Goal: Information Seeking & Learning: Learn about a topic

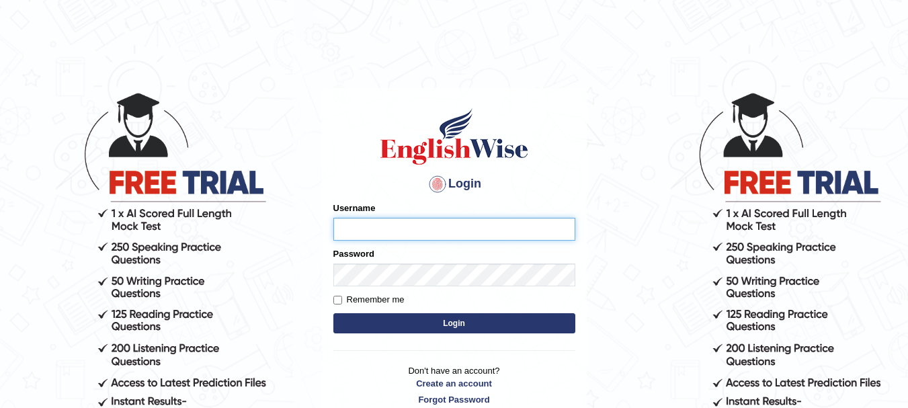
type input "rogialazim77"
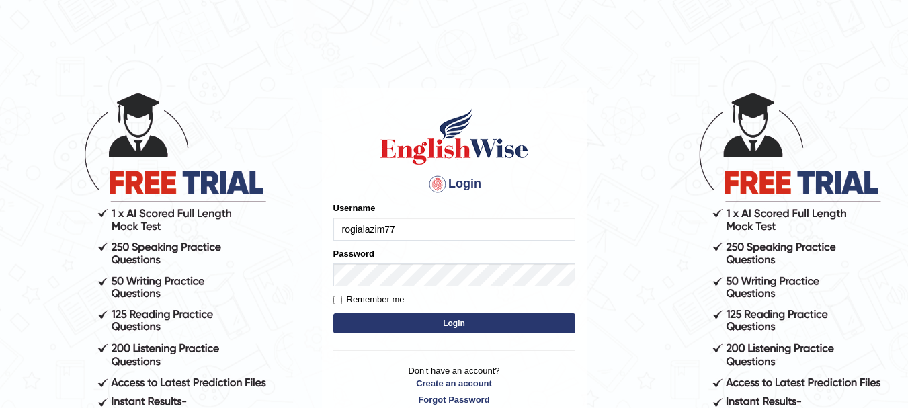
click at [461, 326] on button "Login" at bounding box center [454, 323] width 242 height 20
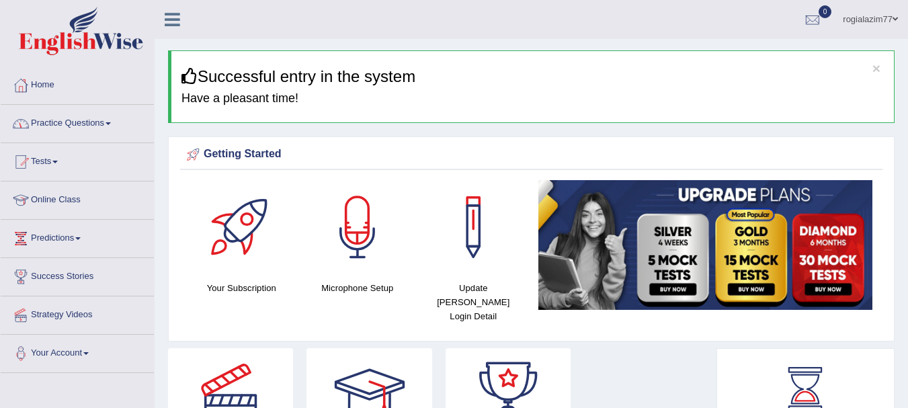
click at [110, 122] on link "Practice Questions" at bounding box center [77, 122] width 153 height 34
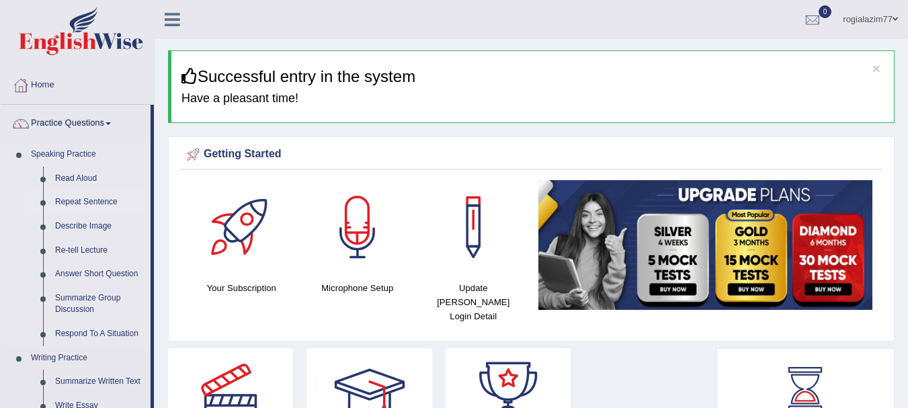
click at [90, 195] on link "Repeat Sentence" at bounding box center [99, 202] width 101 height 24
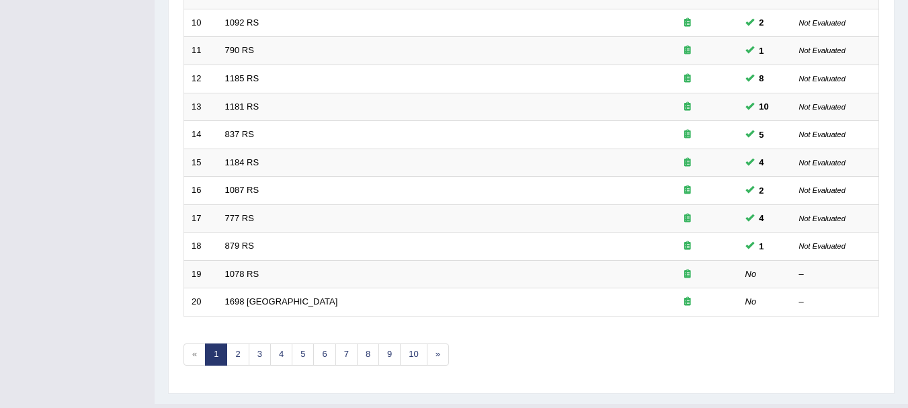
scroll to position [457, 0]
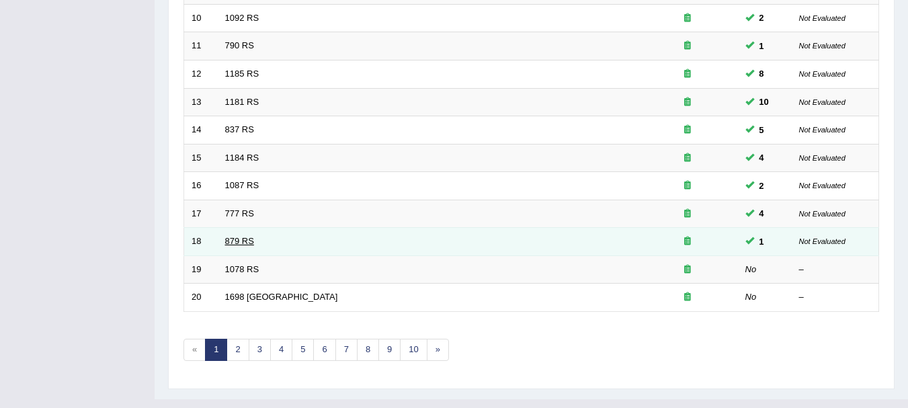
click at [245, 246] on link "879 RS" at bounding box center [239, 241] width 29 height 10
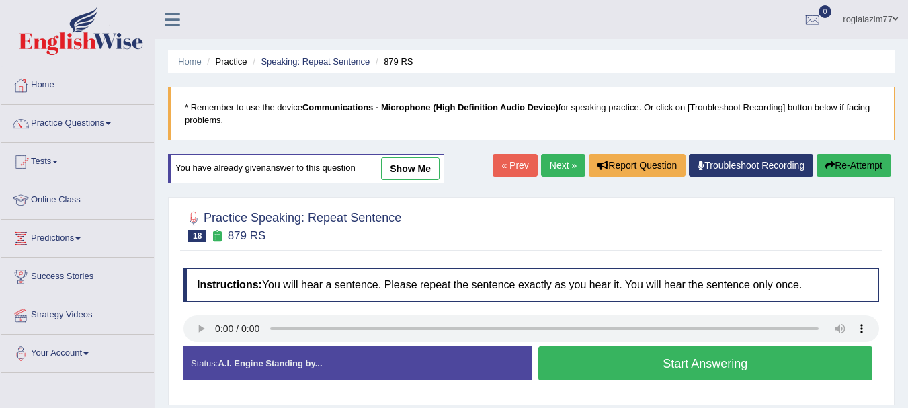
click at [556, 352] on button "Start Answering" at bounding box center [705, 363] width 335 height 34
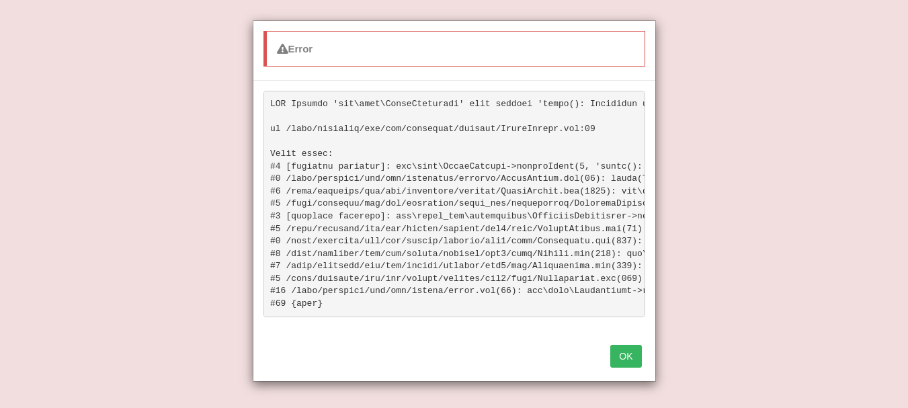
scroll to position [54, 0]
click at [625, 360] on button "OK" at bounding box center [625, 356] width 31 height 23
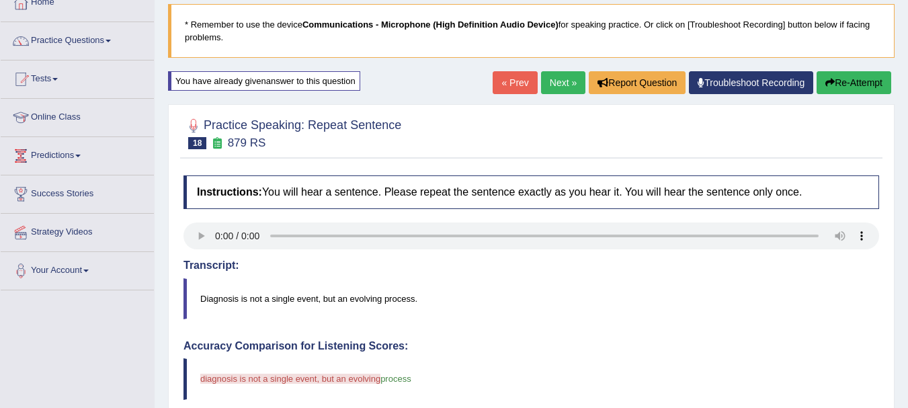
scroll to position [81, 0]
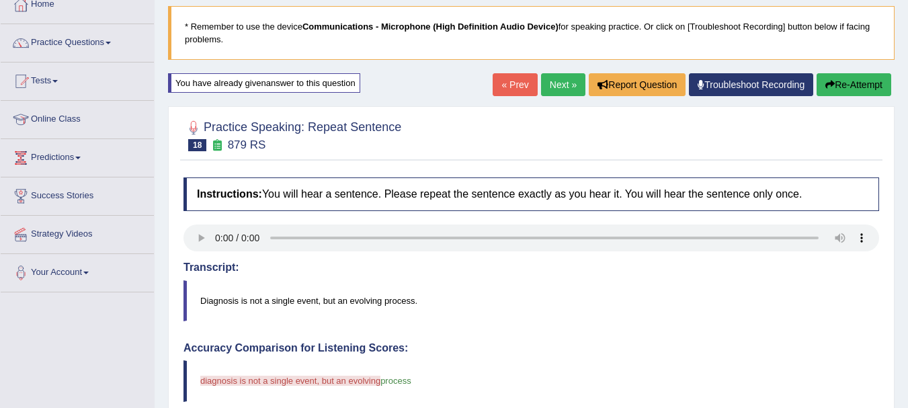
click at [844, 87] on button "Re-Attempt" at bounding box center [853, 84] width 75 height 23
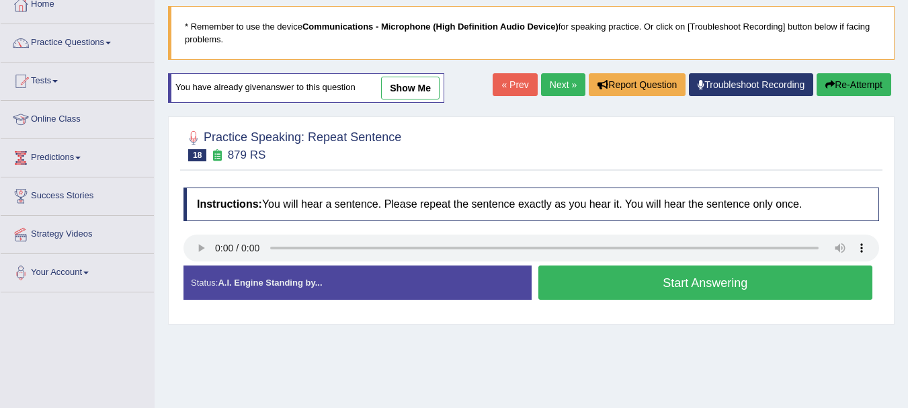
click at [632, 277] on button "Start Answering" at bounding box center [705, 282] width 335 height 34
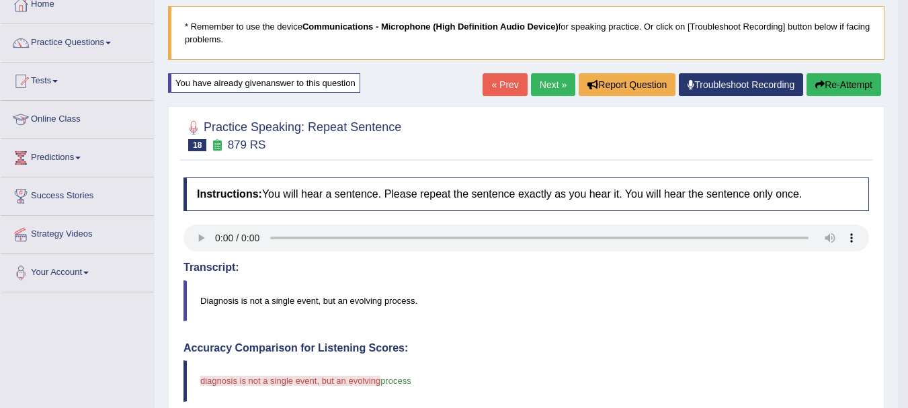
click at [834, 91] on button "Re-Attempt" at bounding box center [843, 84] width 75 height 23
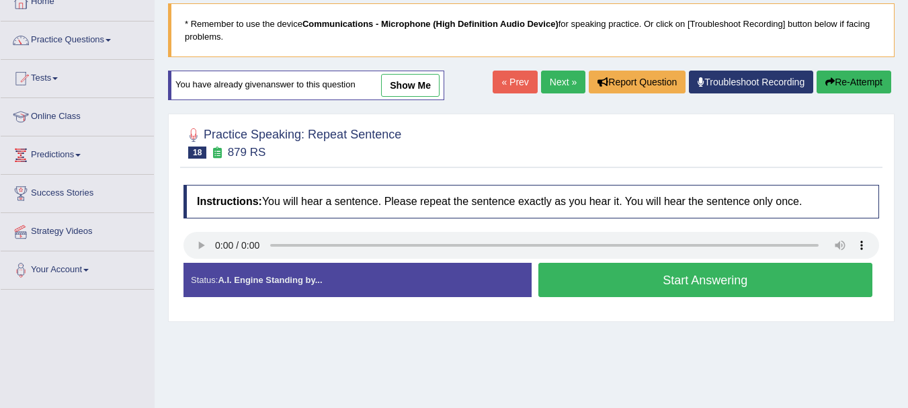
scroll to position [81, 0]
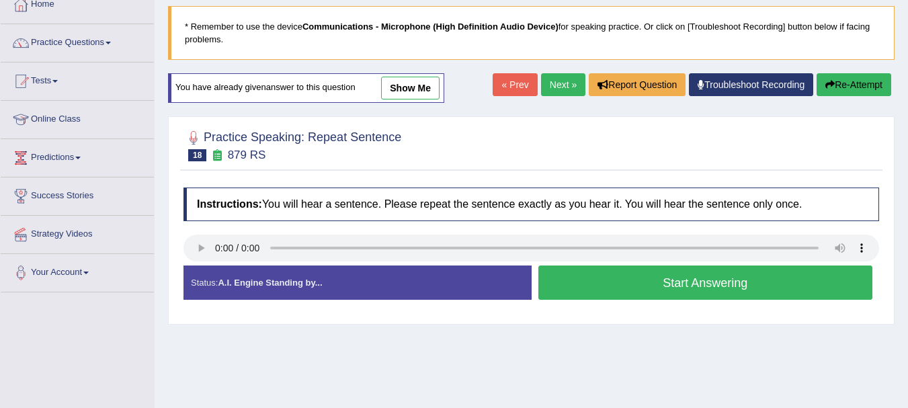
click at [582, 290] on button "Start Answering" at bounding box center [705, 282] width 335 height 34
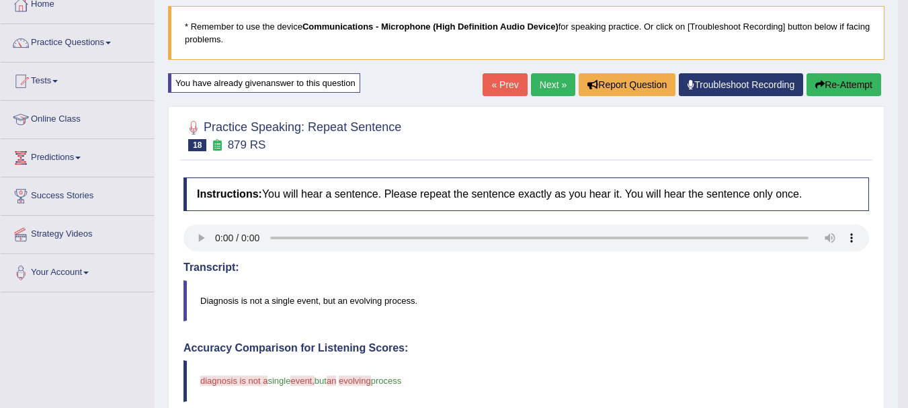
click at [848, 83] on button "Re-Attempt" at bounding box center [843, 84] width 75 height 23
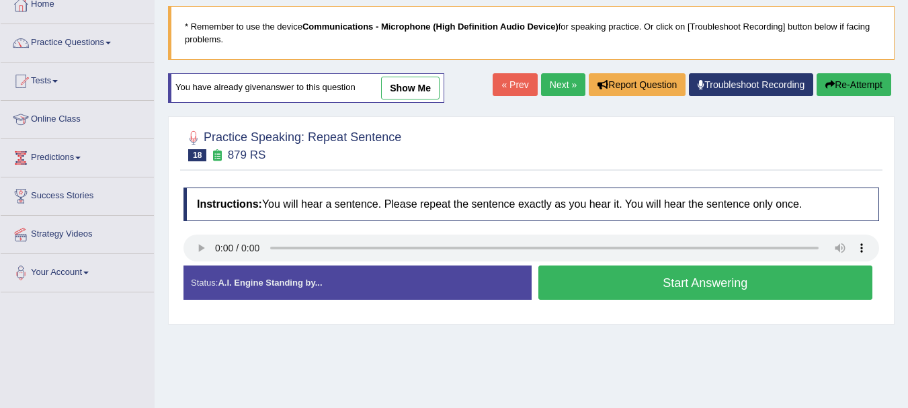
click at [621, 269] on button "Start Answering" at bounding box center [705, 282] width 335 height 34
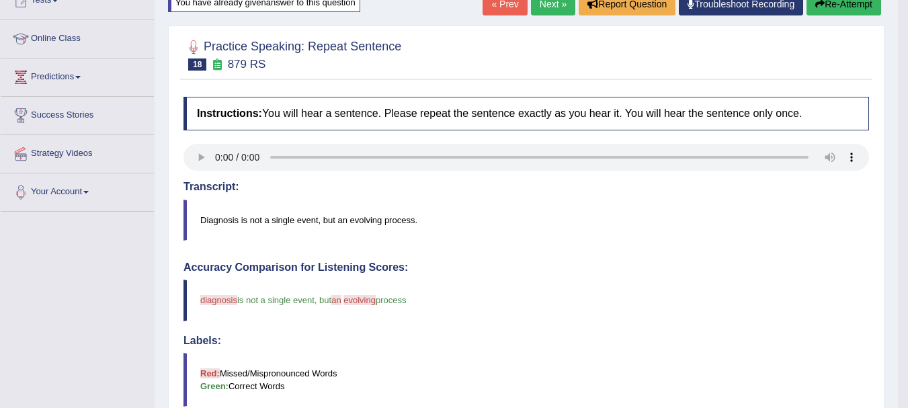
scroll to position [134, 0]
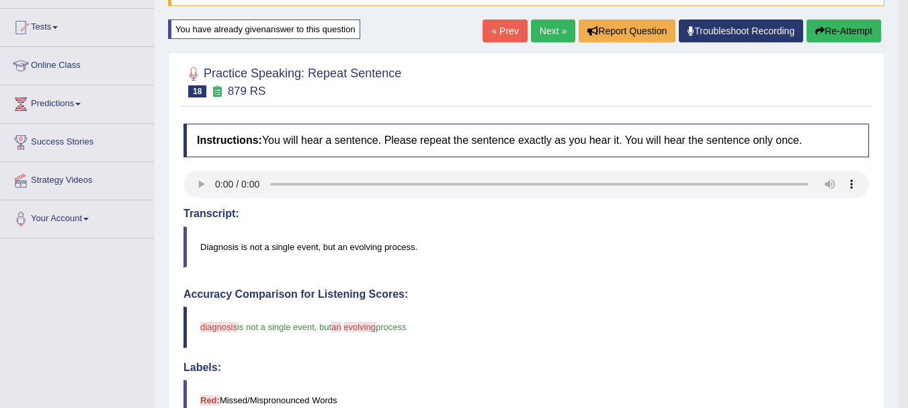
click at [556, 29] on link "Next »" at bounding box center [553, 30] width 44 height 23
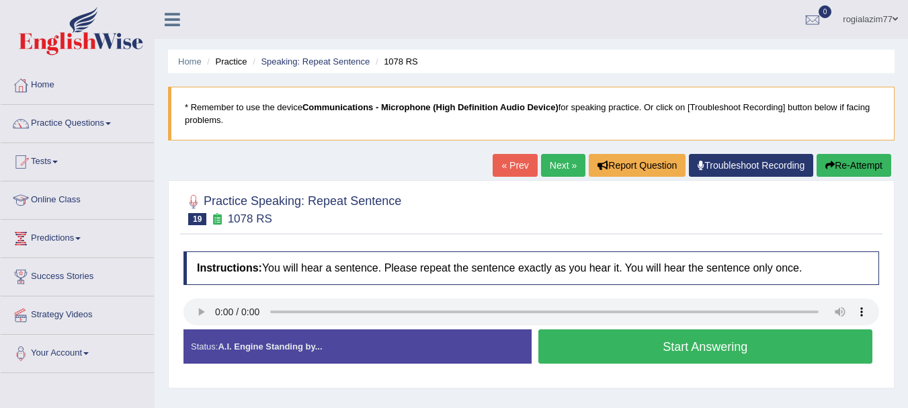
click at [574, 349] on button "Start Answering" at bounding box center [705, 346] width 335 height 34
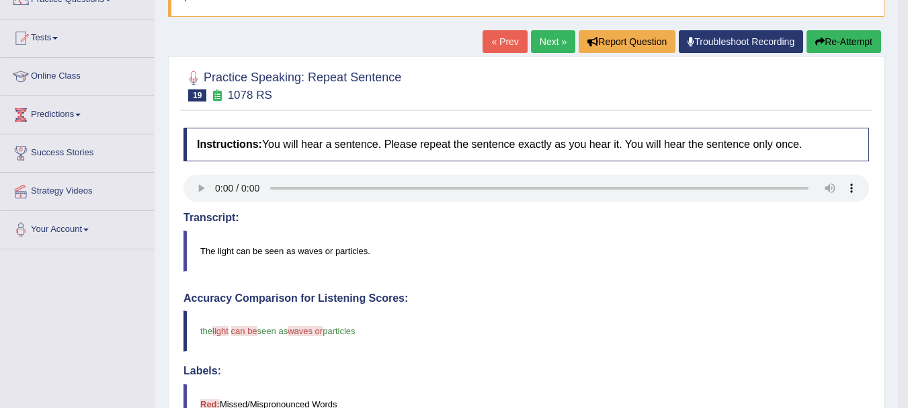
scroll to position [107, 0]
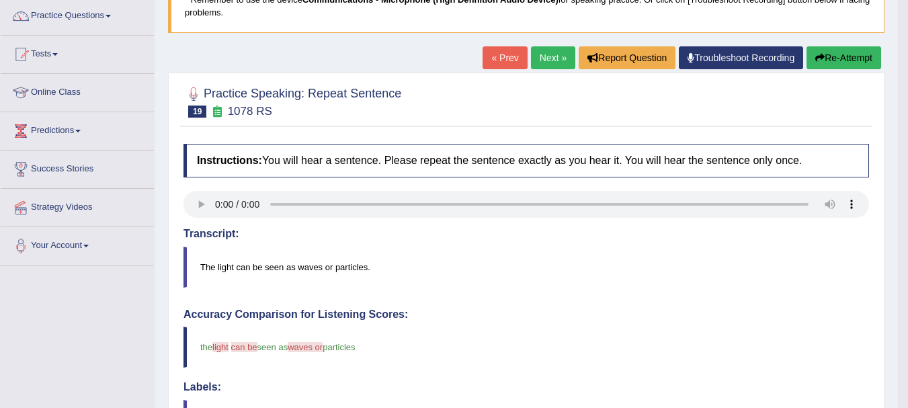
click at [842, 50] on button "Re-Attempt" at bounding box center [843, 57] width 75 height 23
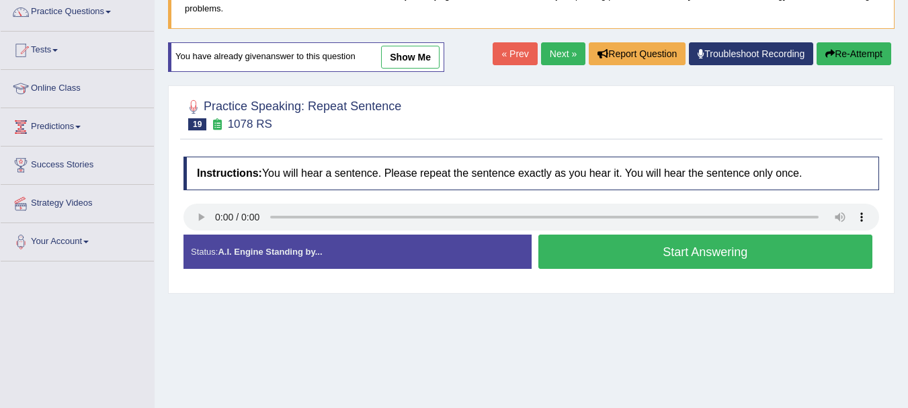
click at [605, 247] on button "Start Answering" at bounding box center [705, 251] width 335 height 34
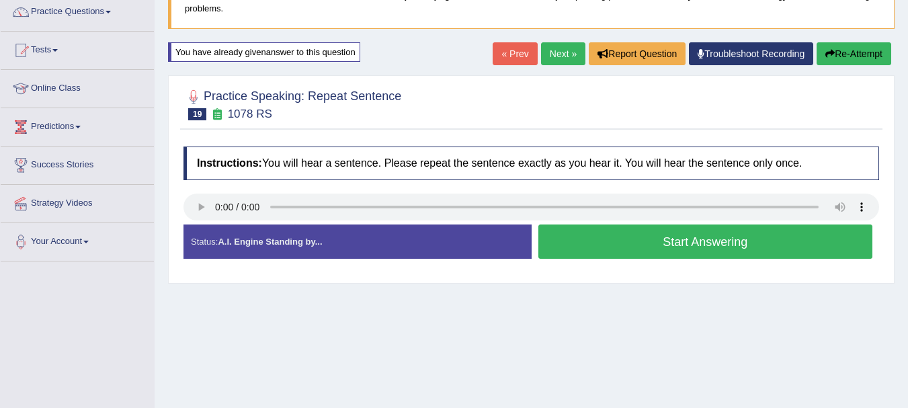
click at [605, 247] on button "Start Answering" at bounding box center [705, 241] width 335 height 34
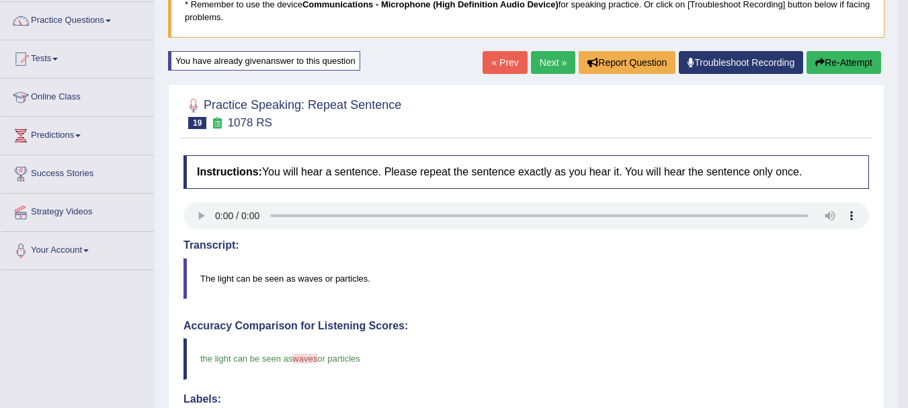
scroll to position [85, 0]
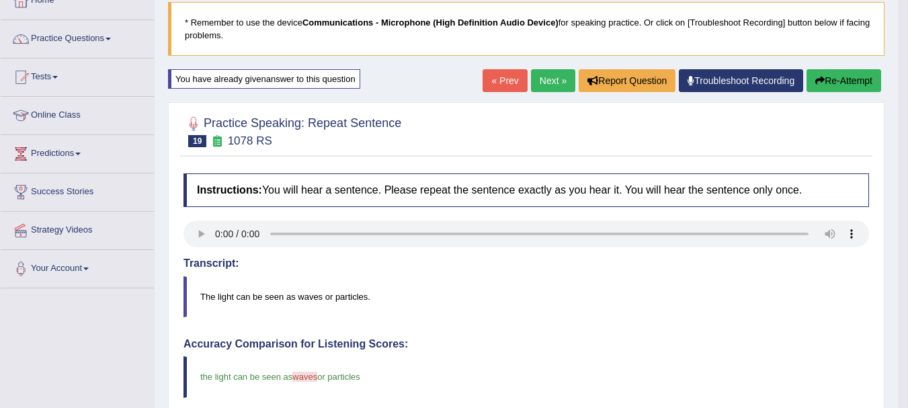
click at [850, 89] on button "Re-Attempt" at bounding box center [843, 80] width 75 height 23
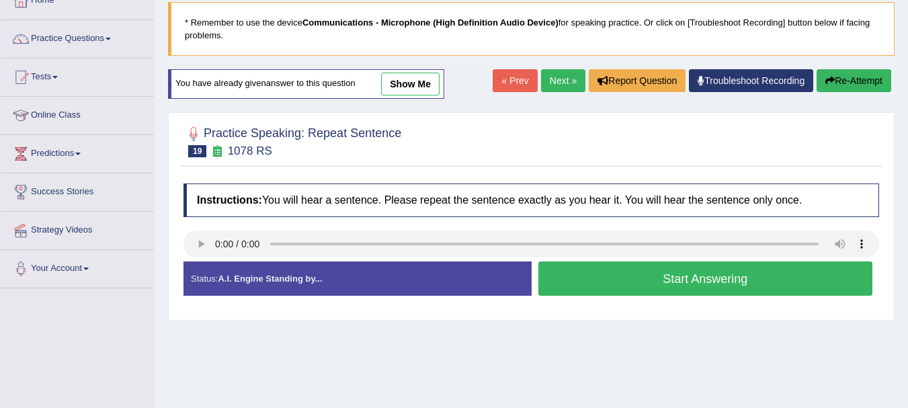
click at [677, 265] on button "Start Answering" at bounding box center [705, 278] width 335 height 34
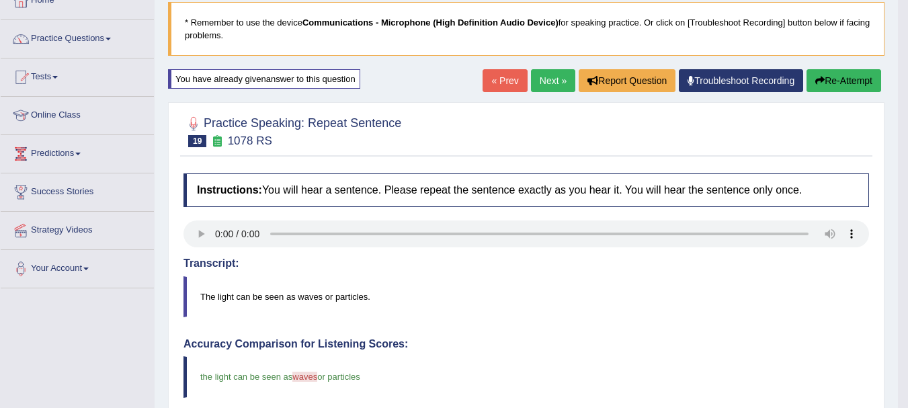
click at [848, 77] on button "Re-Attempt" at bounding box center [843, 80] width 75 height 23
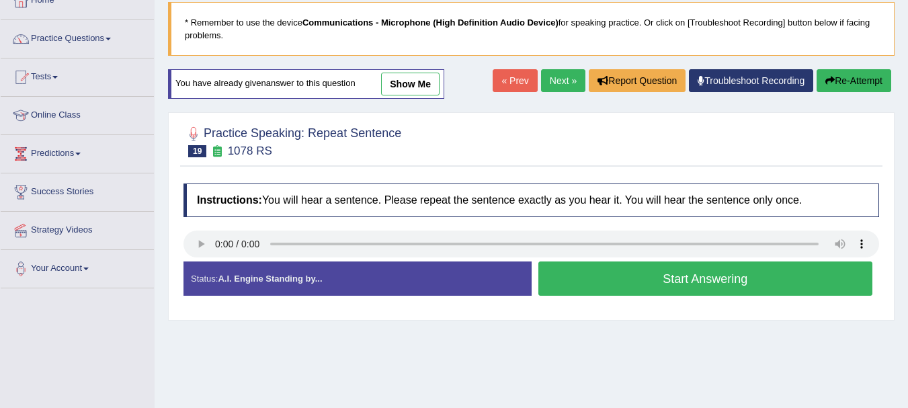
scroll to position [85, 0]
click at [668, 284] on button "Start Answering" at bounding box center [705, 278] width 335 height 34
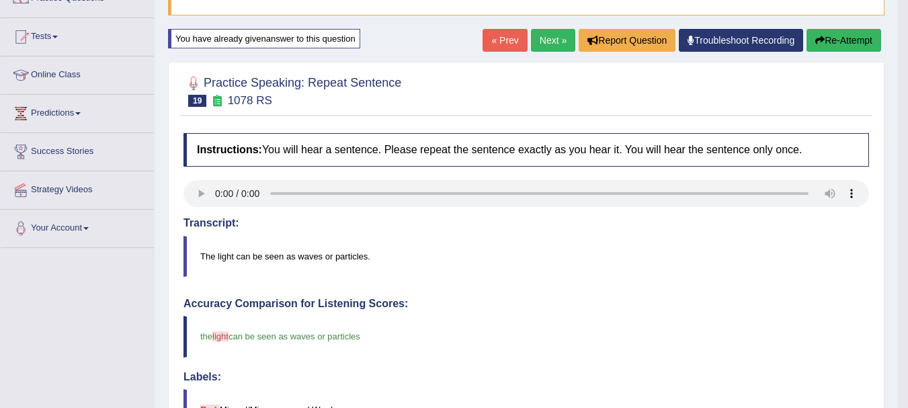
scroll to position [112, 0]
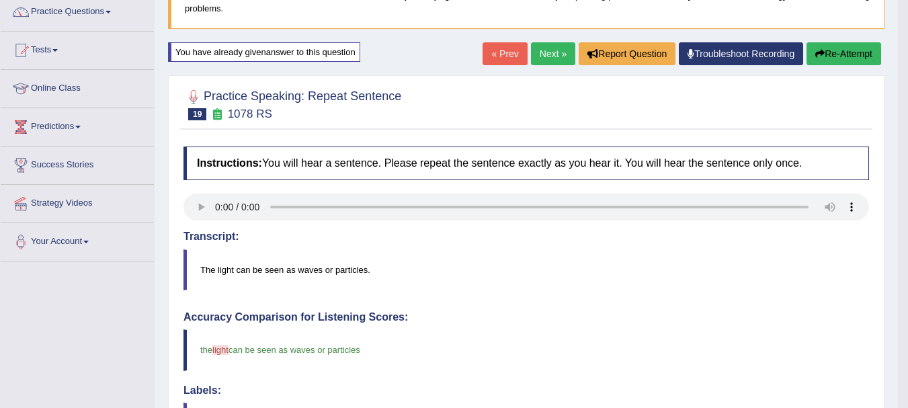
click at [535, 50] on link "Next »" at bounding box center [553, 53] width 44 height 23
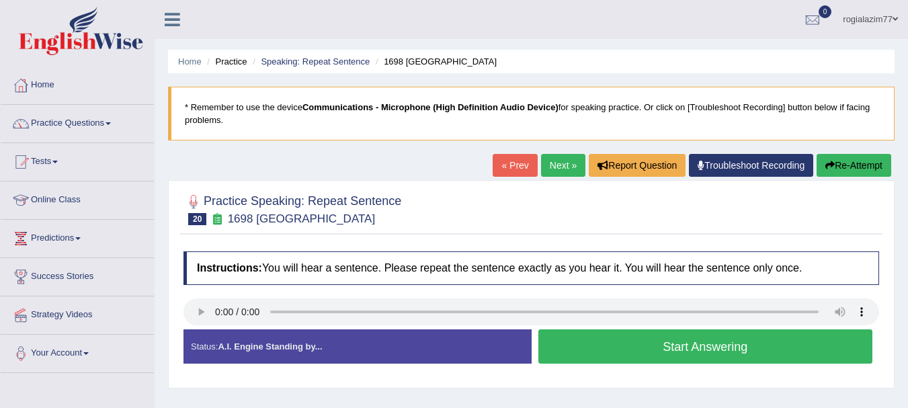
click at [583, 339] on button "Start Answering" at bounding box center [705, 346] width 335 height 34
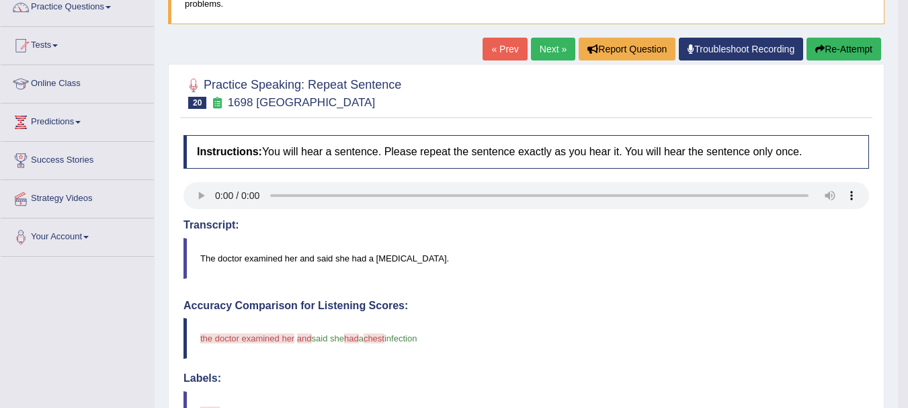
scroll to position [110, 0]
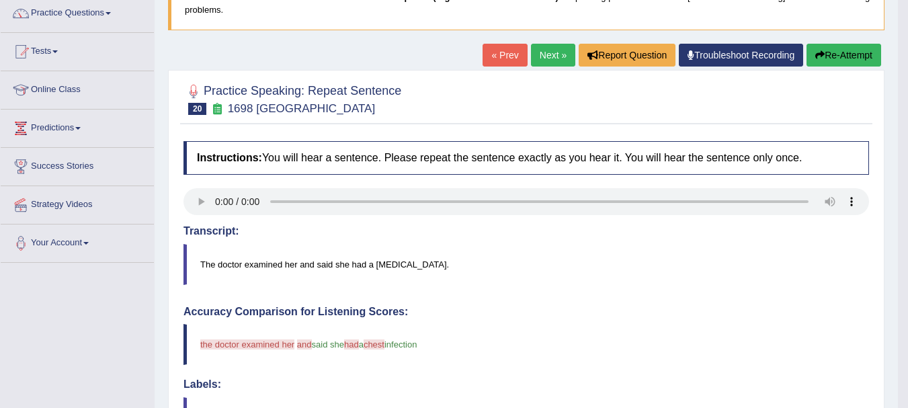
click at [826, 58] on button "Re-Attempt" at bounding box center [843, 55] width 75 height 23
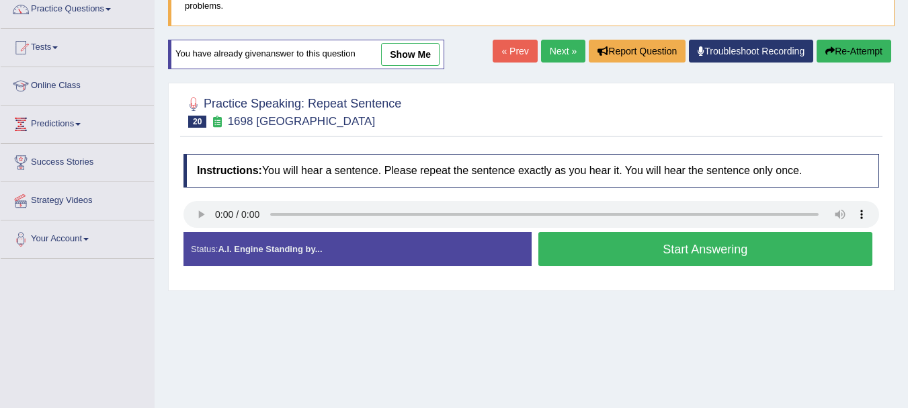
scroll to position [114, 0]
click at [701, 248] on button "Start Answering" at bounding box center [705, 249] width 335 height 34
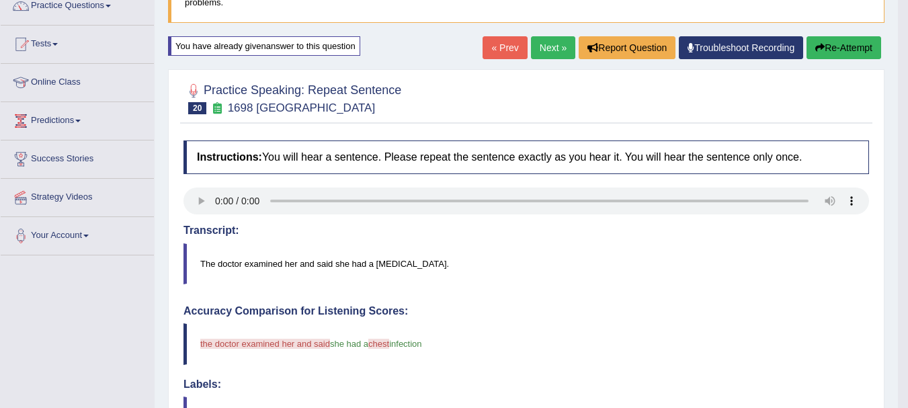
scroll to position [117, 0]
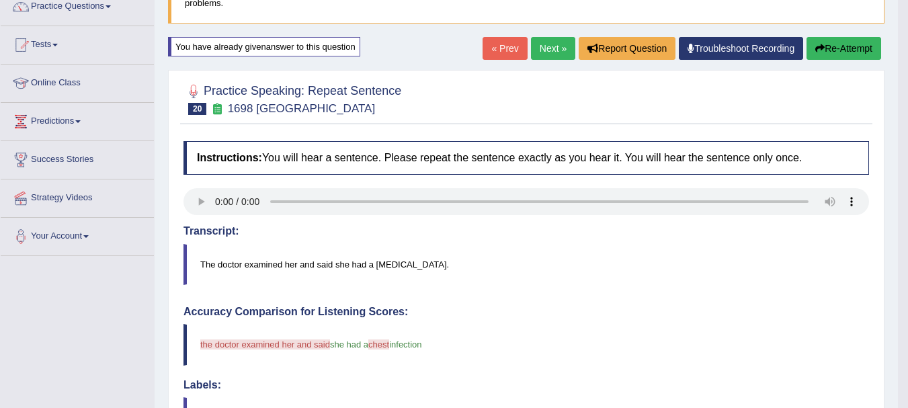
click at [832, 46] on button "Re-Attempt" at bounding box center [843, 48] width 75 height 23
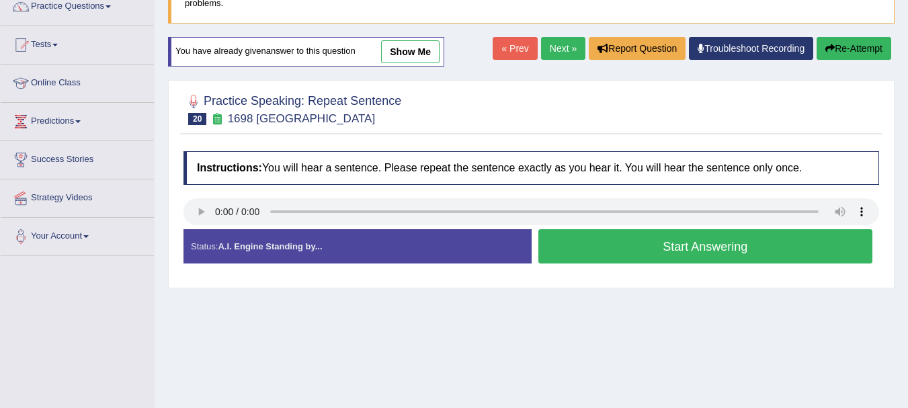
click at [655, 247] on button "Start Answering" at bounding box center [705, 246] width 335 height 34
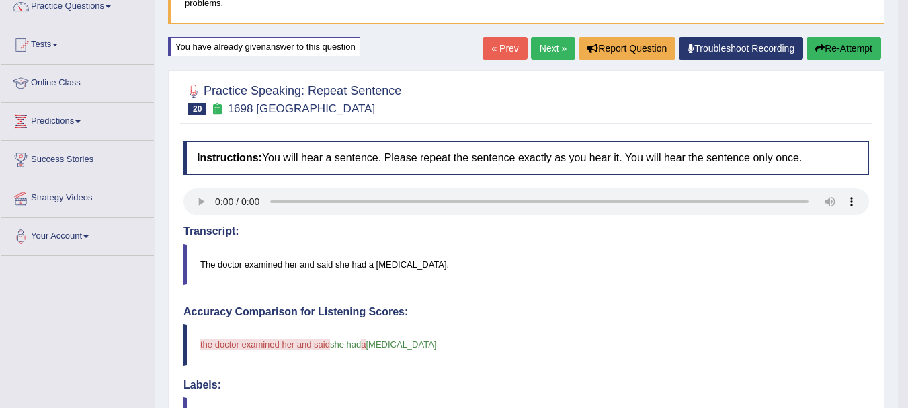
click at [820, 51] on icon "button" at bounding box center [819, 48] width 9 height 9
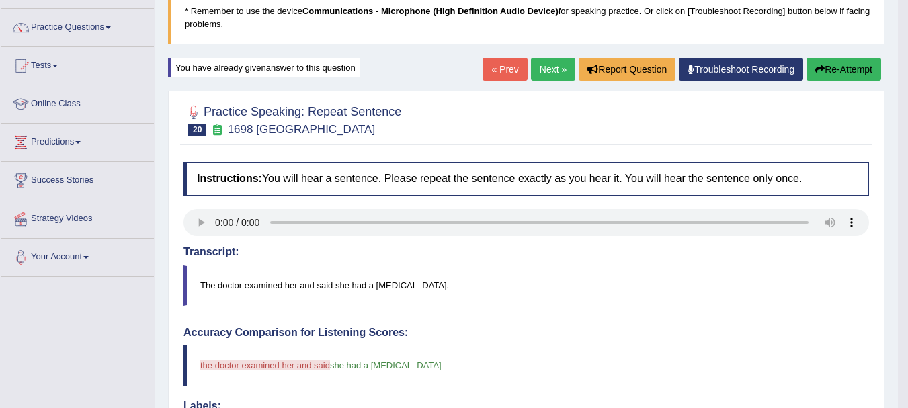
scroll to position [90, 0]
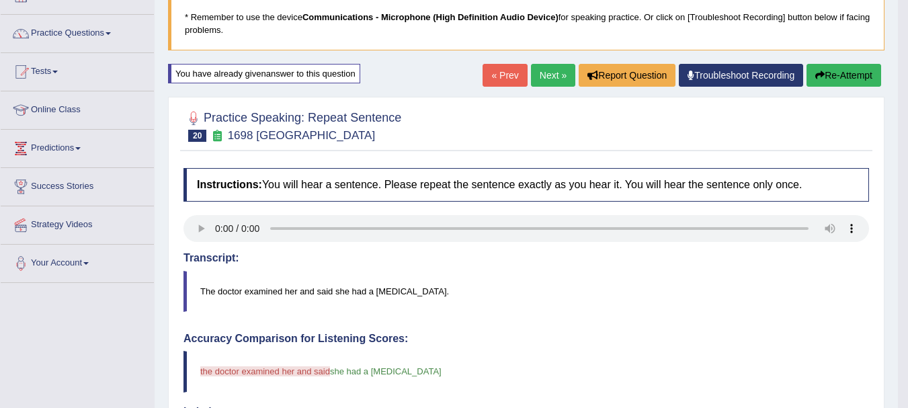
click at [838, 79] on button "Re-Attempt" at bounding box center [843, 75] width 75 height 23
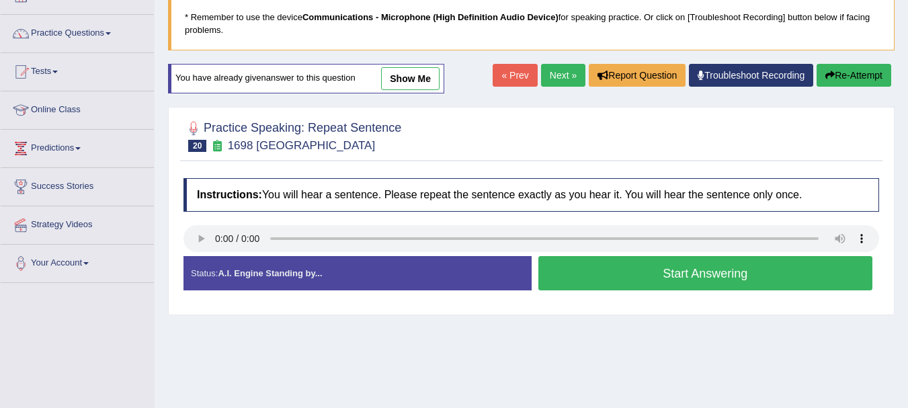
scroll to position [90, 0]
click at [619, 268] on button "Start Answering" at bounding box center [705, 273] width 335 height 34
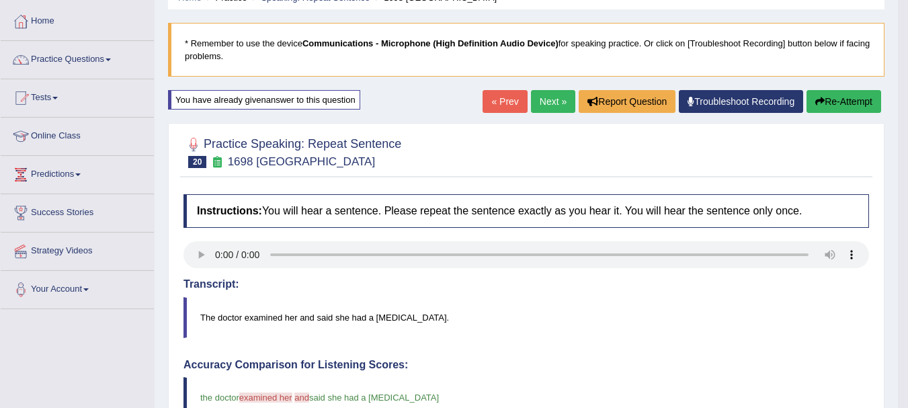
scroll to position [63, 0]
click at [836, 102] on button "Re-Attempt" at bounding box center [843, 102] width 75 height 23
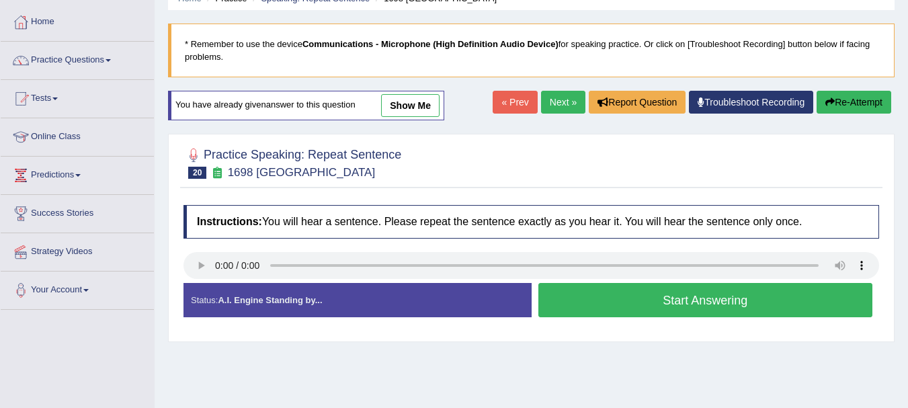
click at [672, 301] on button "Start Answering" at bounding box center [705, 300] width 335 height 34
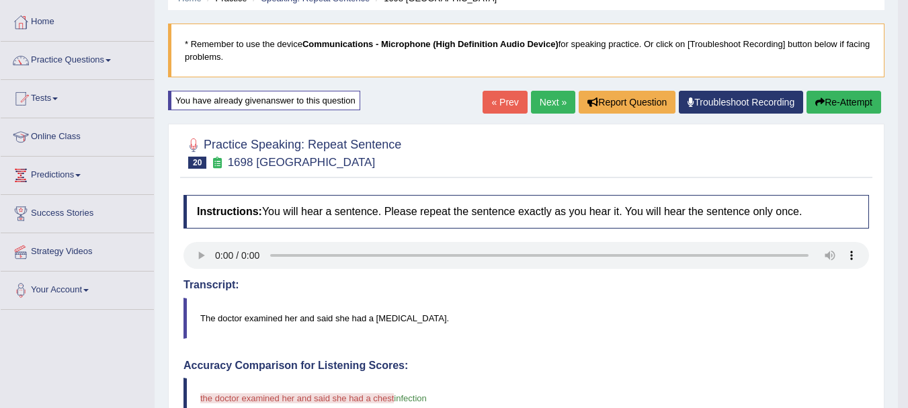
drag, startPoint x: 836, startPoint y: 114, endPoint x: 836, endPoint y: 103, distance: 11.4
click at [836, 103] on div "« Prev Next » Report Question Troubleshoot Recording Re-Attempt" at bounding box center [683, 104] width 402 height 26
click at [836, 103] on button "Re-Attempt" at bounding box center [843, 102] width 75 height 23
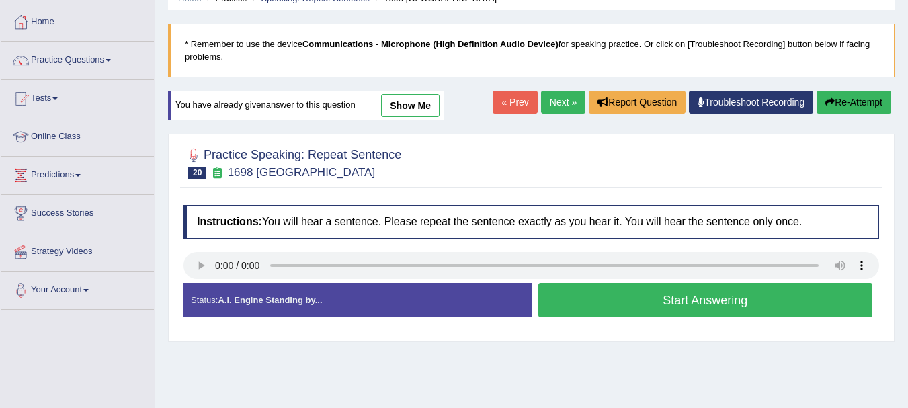
click at [632, 304] on button "Start Answering" at bounding box center [705, 300] width 335 height 34
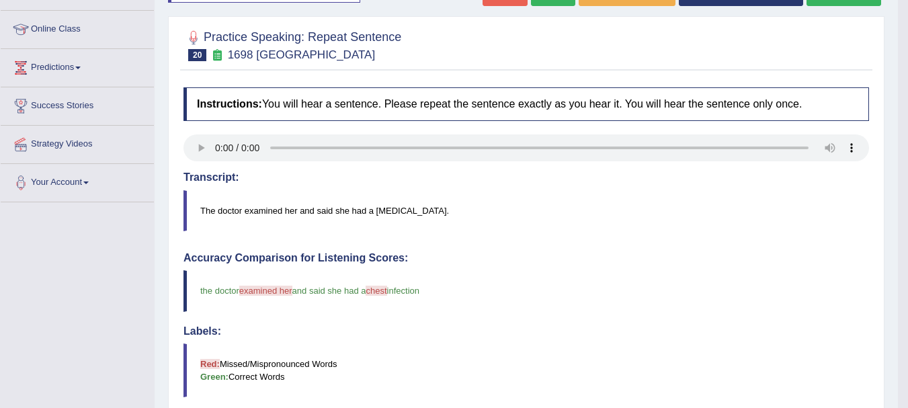
scroll to position [144, 0]
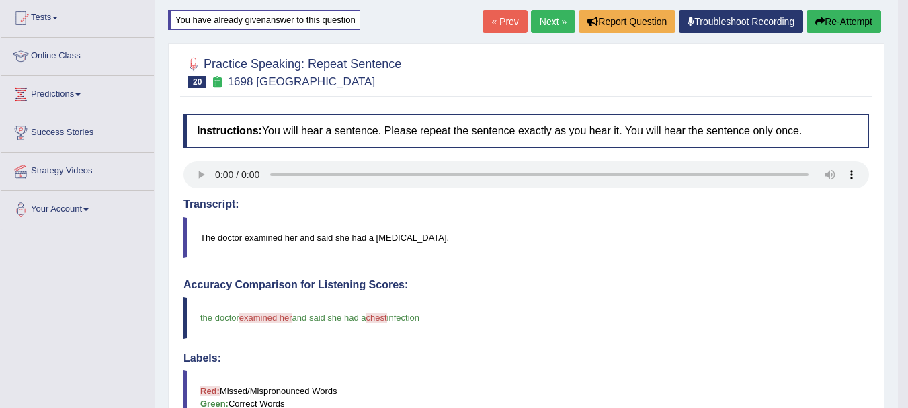
click at [553, 19] on link "Next »" at bounding box center [553, 21] width 44 height 23
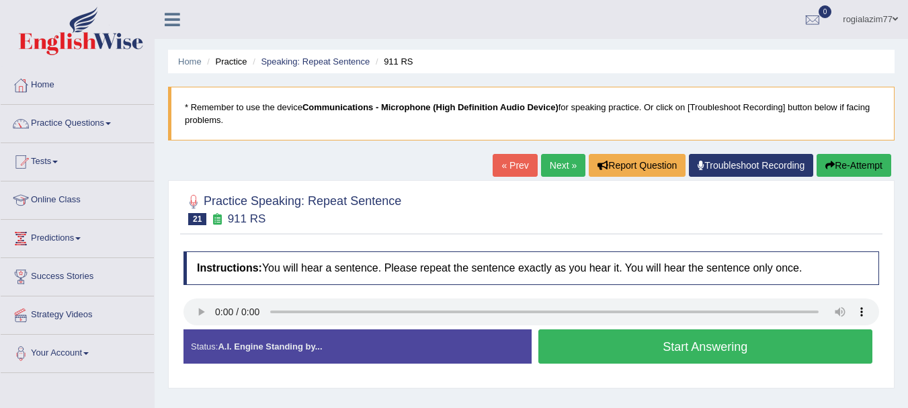
click at [621, 347] on button "Start Answering" at bounding box center [705, 346] width 335 height 34
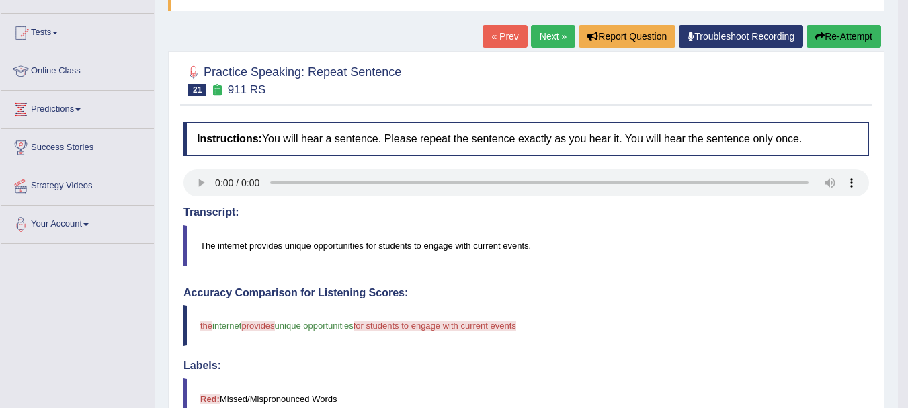
scroll to position [107, 0]
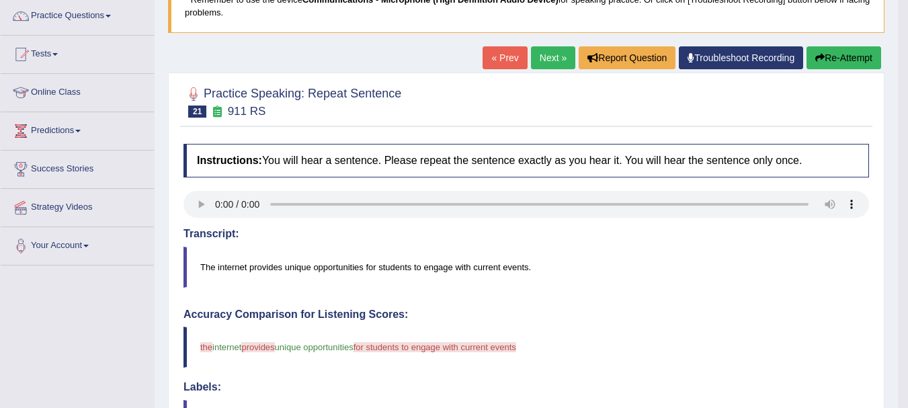
click at [831, 54] on button "Re-Attempt" at bounding box center [843, 57] width 75 height 23
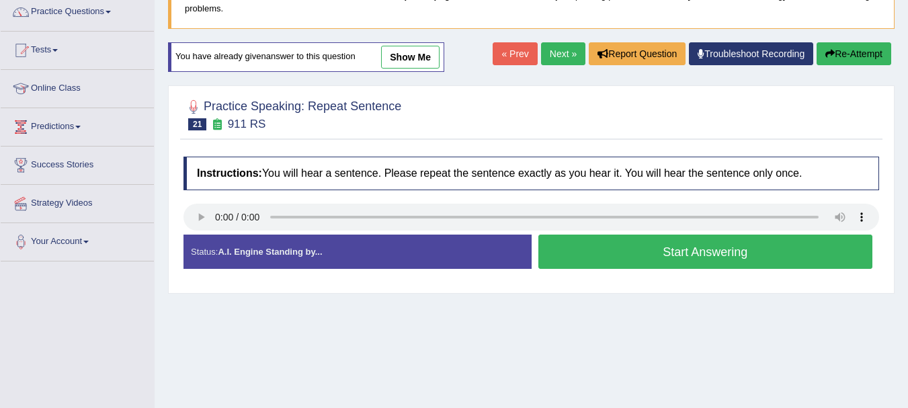
click at [624, 253] on button "Start Answering" at bounding box center [705, 251] width 335 height 34
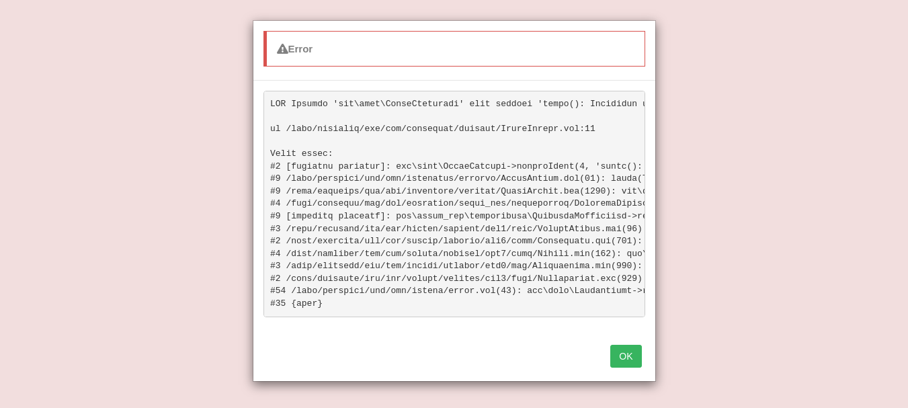
click at [615, 361] on button "OK" at bounding box center [625, 356] width 31 height 23
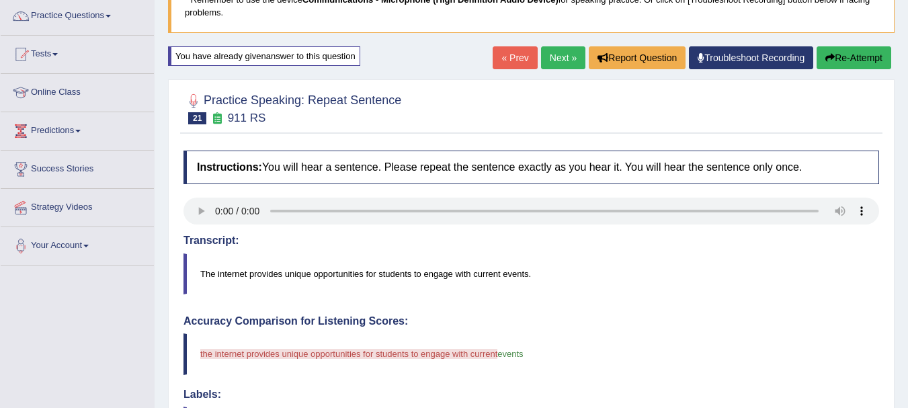
click at [847, 63] on button "Re-Attempt" at bounding box center [853, 57] width 75 height 23
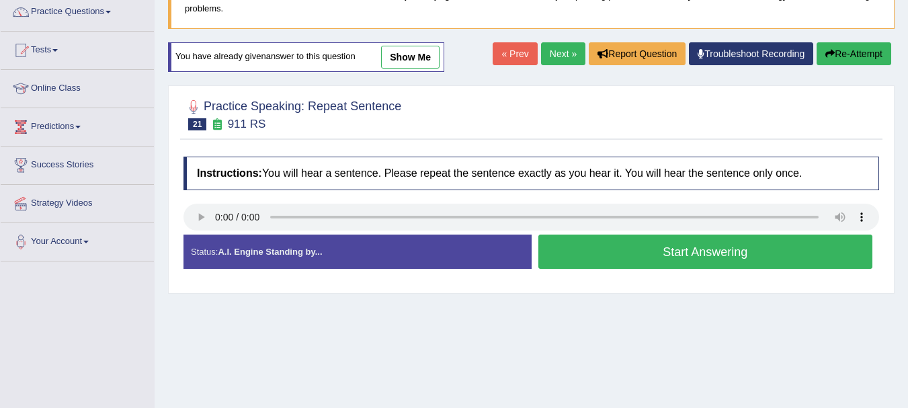
click at [635, 238] on button "Start Answering" at bounding box center [705, 251] width 335 height 34
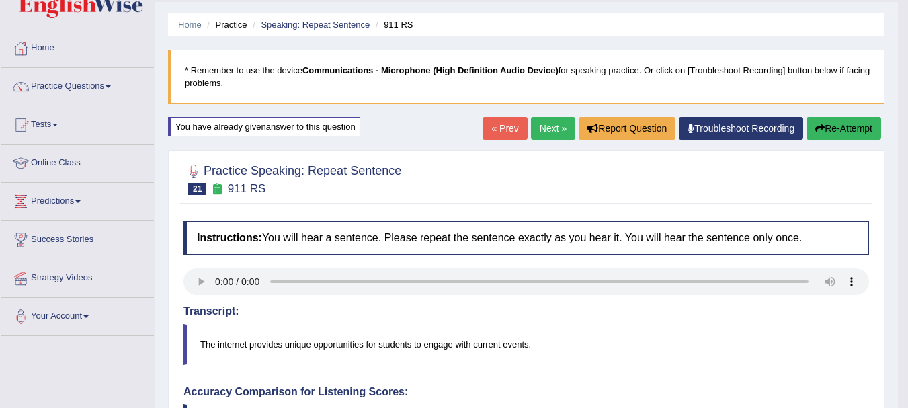
scroll to position [31, 0]
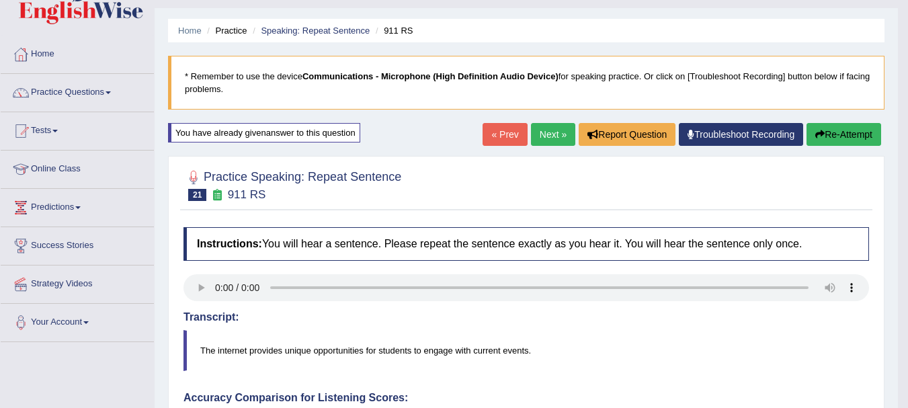
click at [551, 128] on link "Next »" at bounding box center [553, 134] width 44 height 23
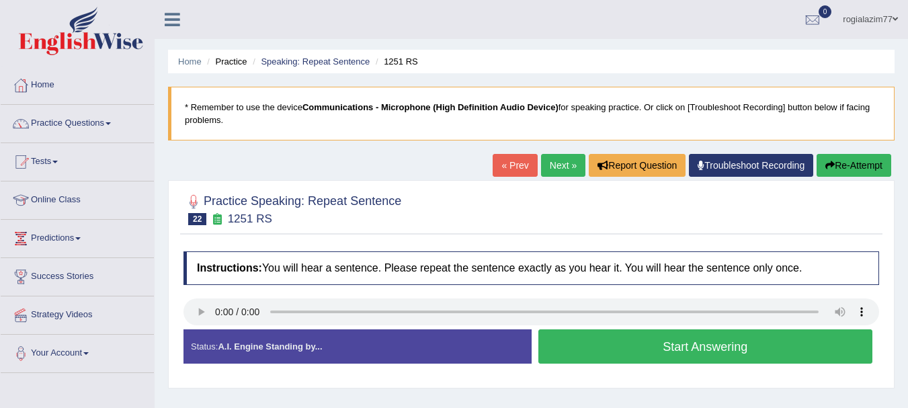
click at [582, 347] on button "Start Answering" at bounding box center [705, 346] width 335 height 34
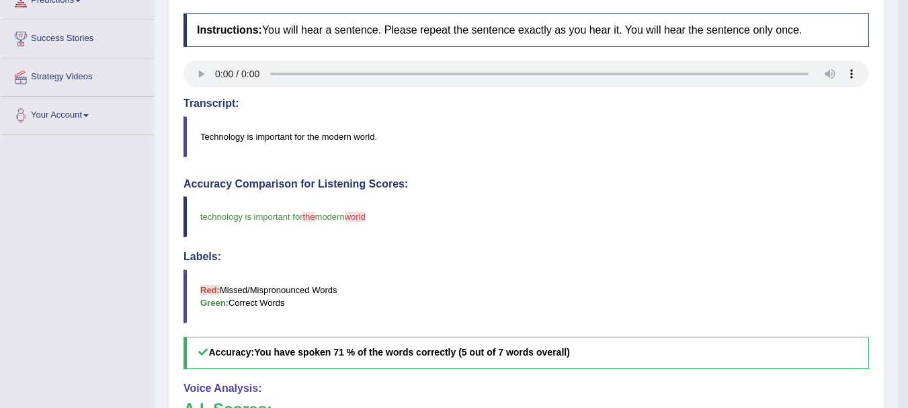
scroll to position [242, 0]
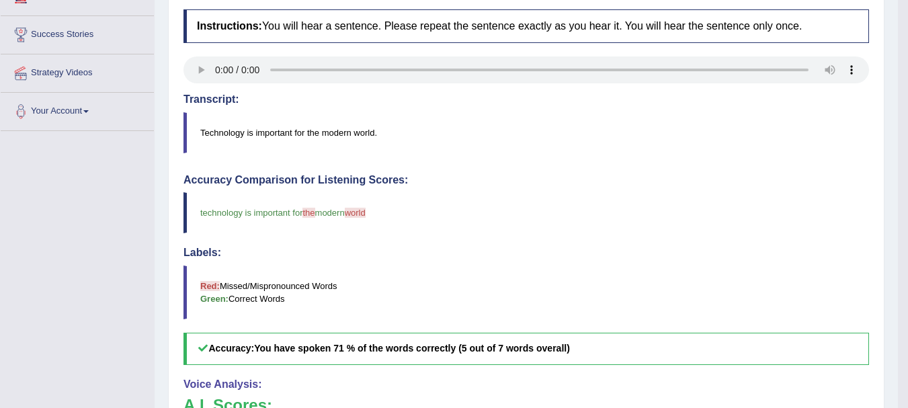
click at [769, 99] on h4 "Transcript:" at bounding box center [525, 99] width 685 height 12
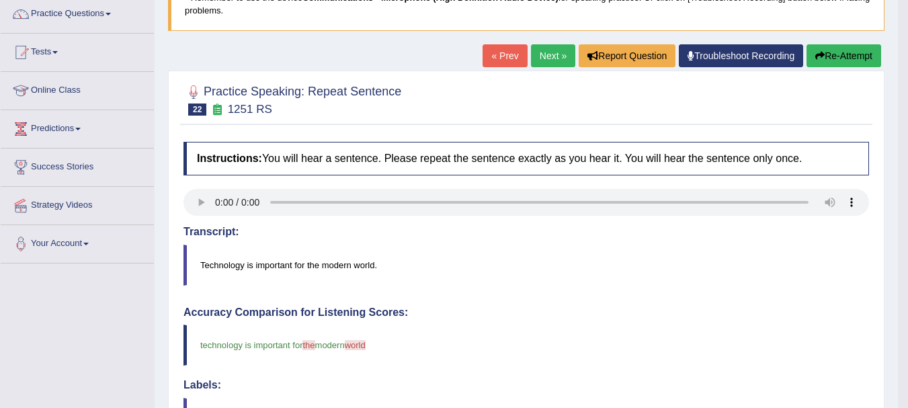
scroll to position [107, 0]
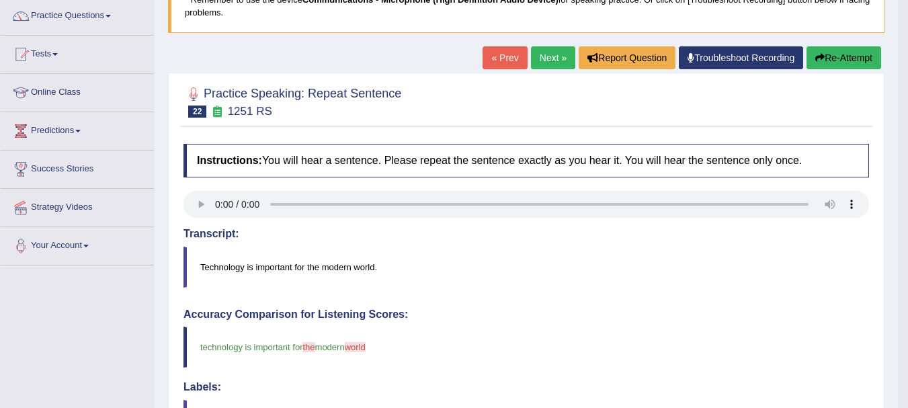
click at [827, 51] on button "Re-Attempt" at bounding box center [843, 57] width 75 height 23
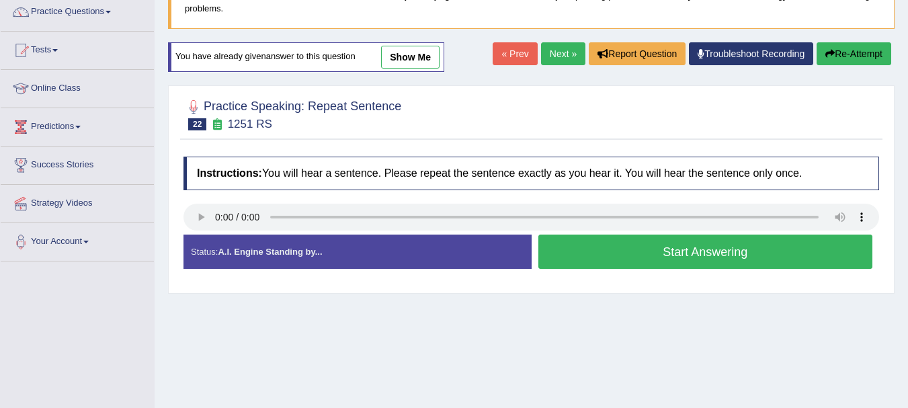
click at [642, 248] on button "Start Answering" at bounding box center [705, 251] width 335 height 34
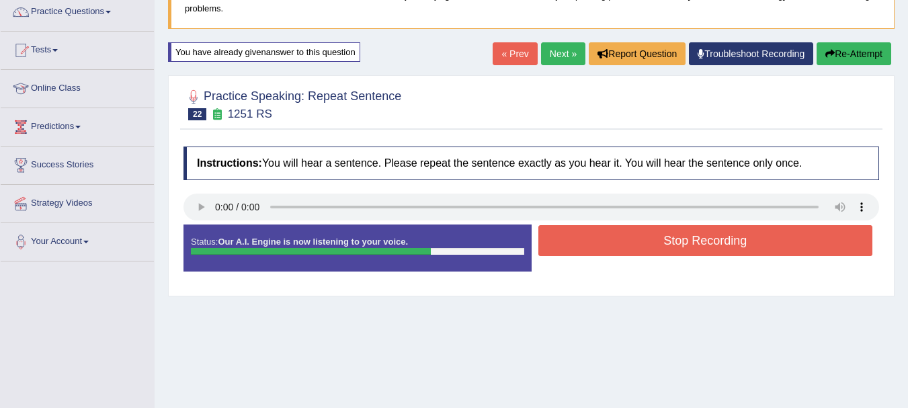
click at [642, 248] on button "Stop Recording" at bounding box center [705, 240] width 335 height 31
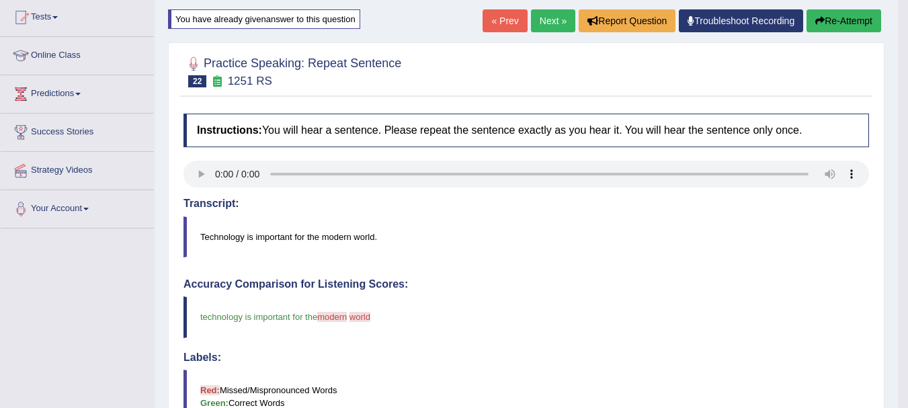
scroll to position [138, 0]
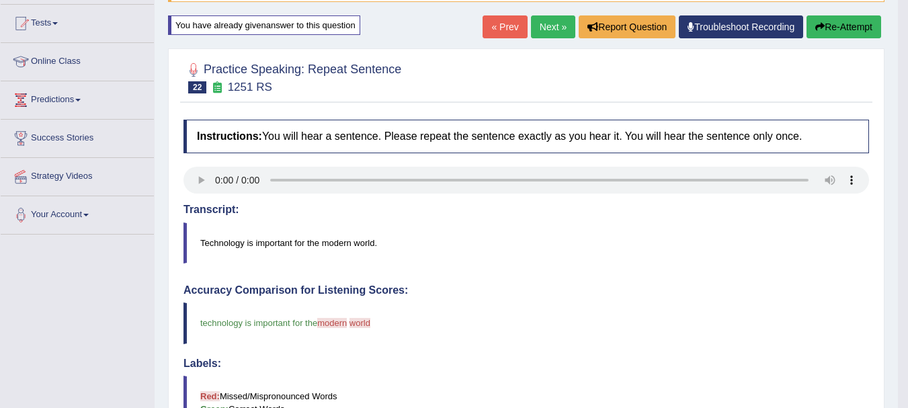
click at [548, 29] on link "Next »" at bounding box center [553, 26] width 44 height 23
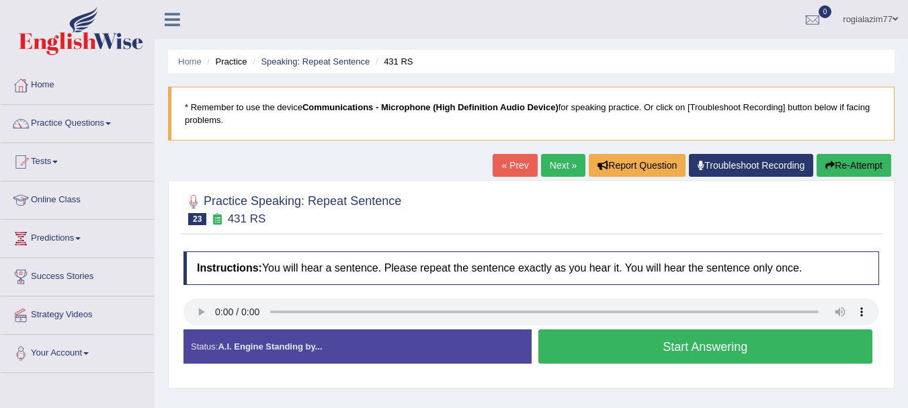
click at [599, 353] on button "Start Answering" at bounding box center [705, 346] width 335 height 34
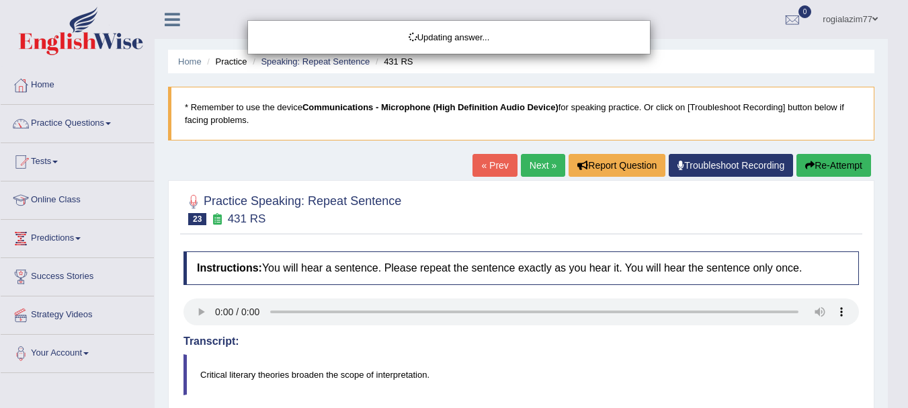
drag, startPoint x: 917, startPoint y: 290, endPoint x: 917, endPoint y: 216, distance: 73.9
click at [907, 216] on html "Toggle navigation Home Practice Questions Speaking Practice Read Aloud Repeat S…" at bounding box center [454, 204] width 908 height 408
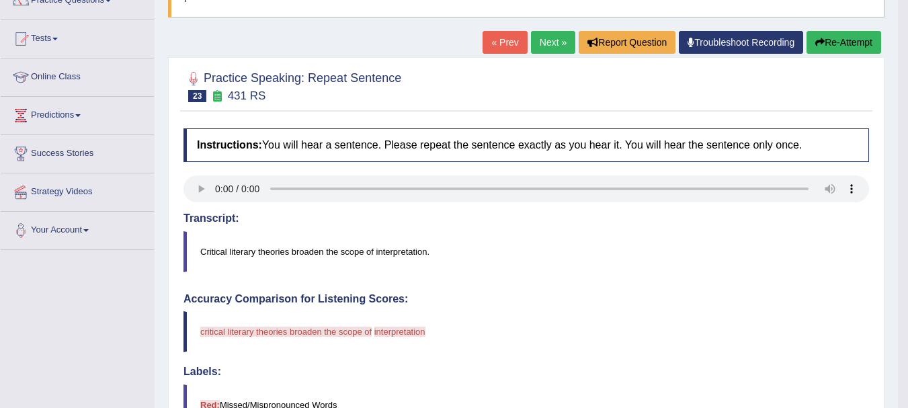
scroll to position [107, 0]
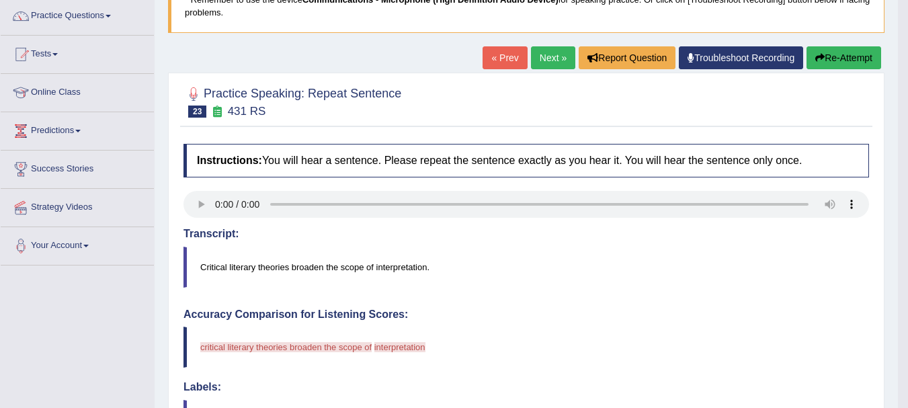
click at [854, 51] on button "Re-Attempt" at bounding box center [843, 57] width 75 height 23
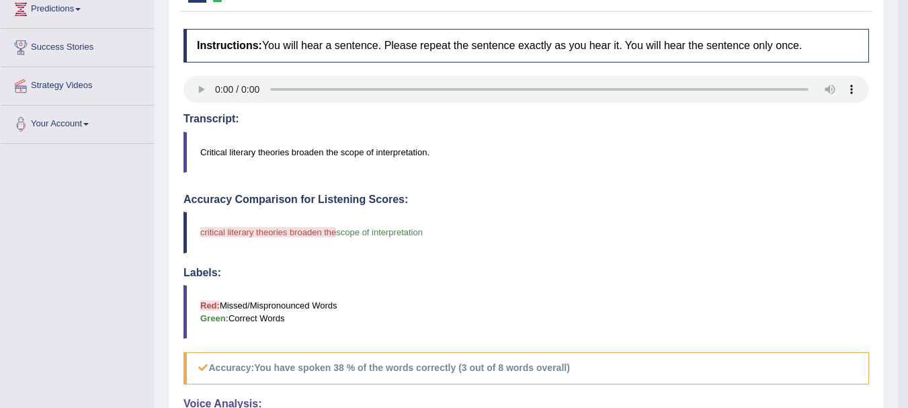
scroll to position [242, 0]
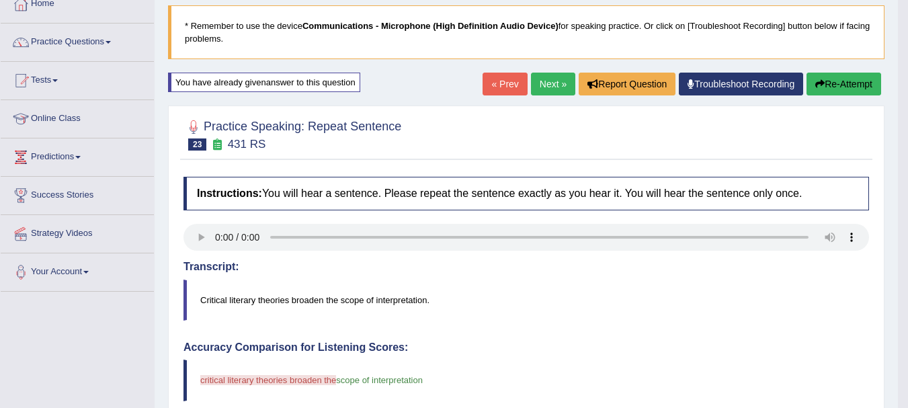
scroll to position [81, 0]
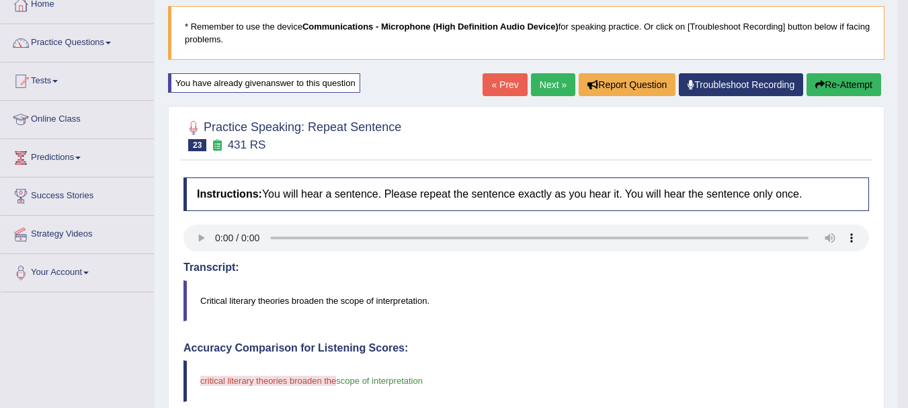
click at [841, 77] on button "Re-Attempt" at bounding box center [843, 84] width 75 height 23
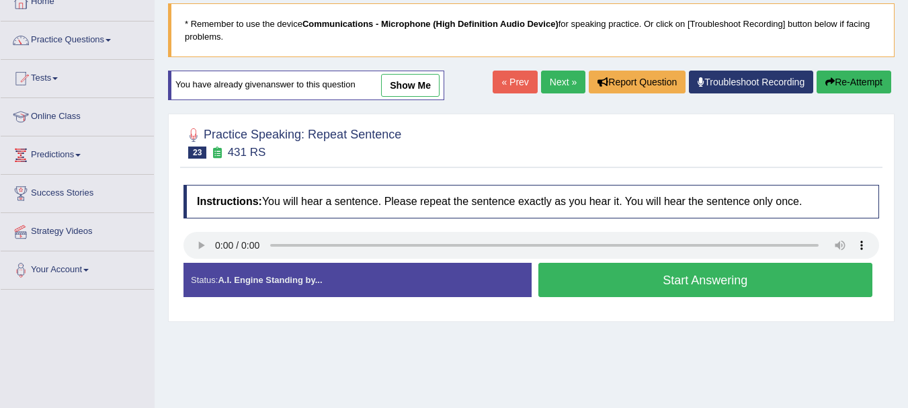
scroll to position [81, 0]
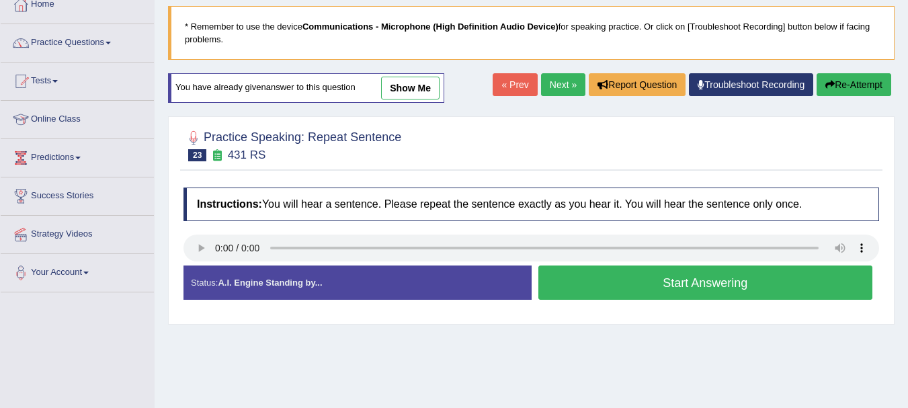
click at [672, 267] on button "Start Answering" at bounding box center [705, 282] width 335 height 34
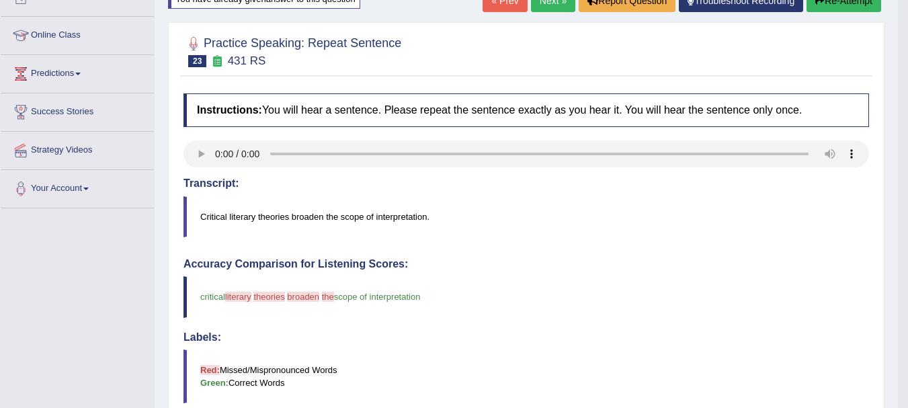
scroll to position [161, 0]
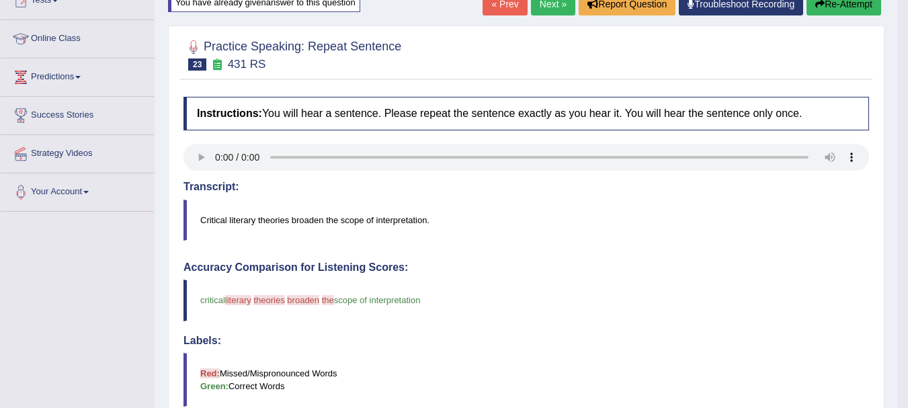
click at [840, 11] on button "Re-Attempt" at bounding box center [843, 4] width 75 height 23
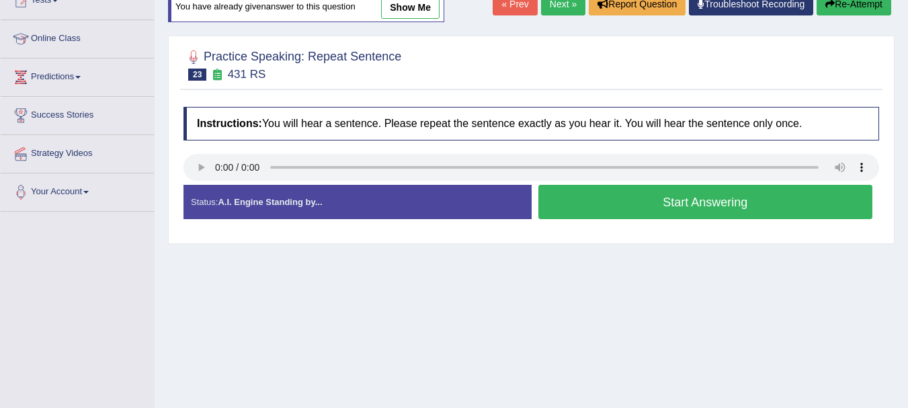
click at [683, 199] on button "Start Answering" at bounding box center [705, 202] width 335 height 34
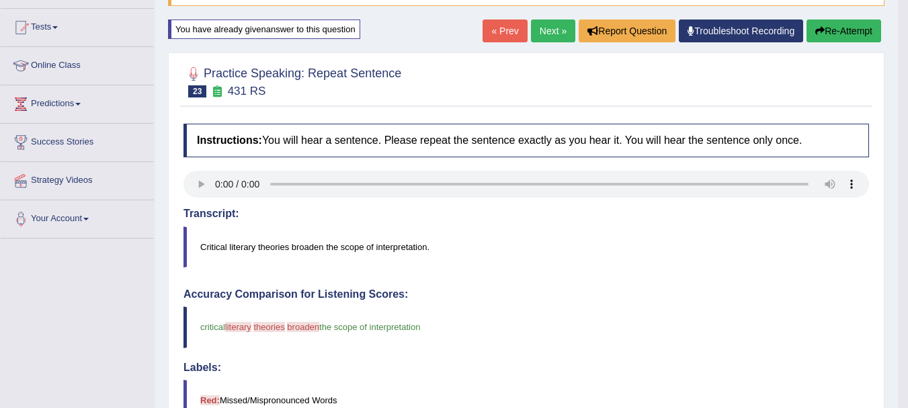
scroll to position [107, 0]
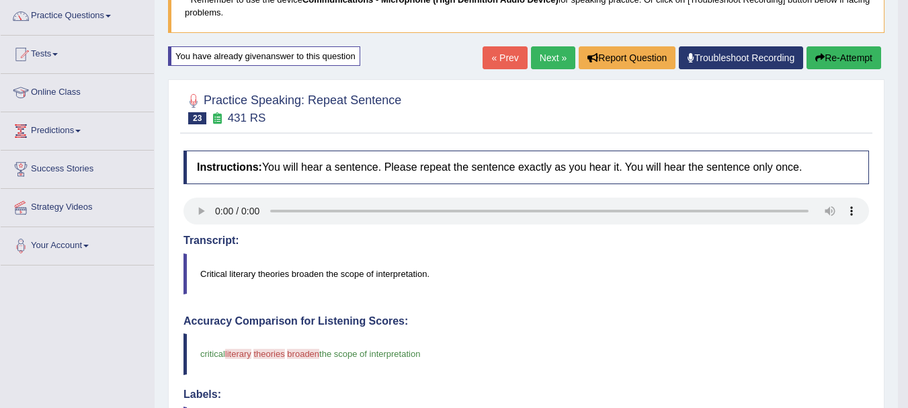
click at [546, 58] on link "Next »" at bounding box center [553, 57] width 44 height 23
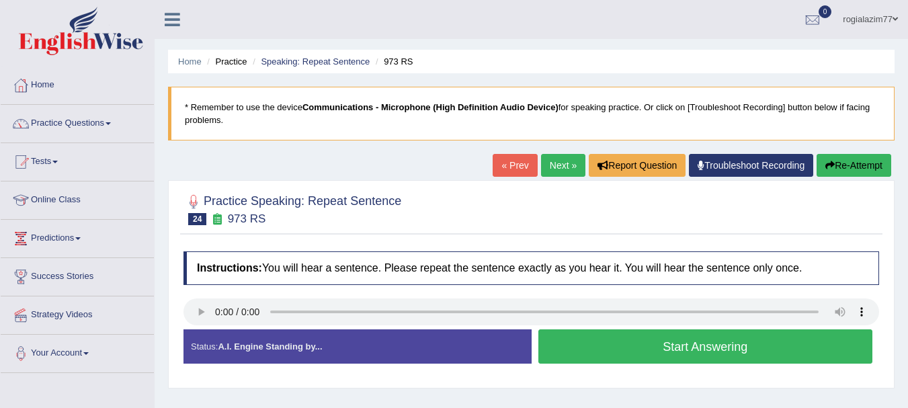
click at [593, 351] on button "Start Answering" at bounding box center [705, 346] width 335 height 34
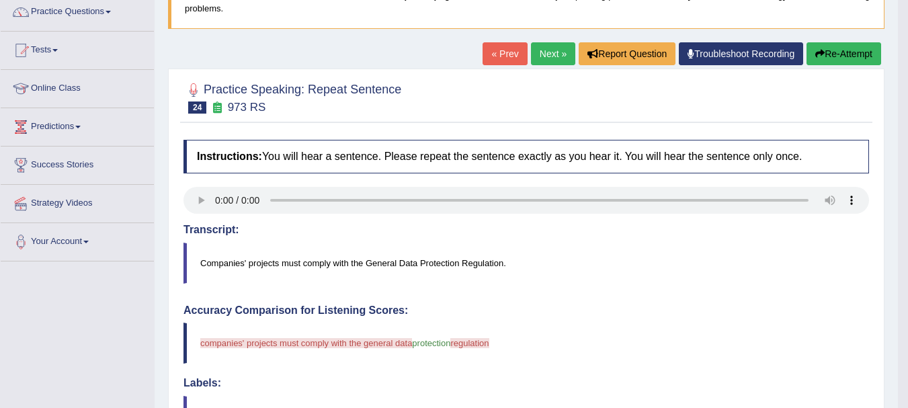
scroll to position [107, 0]
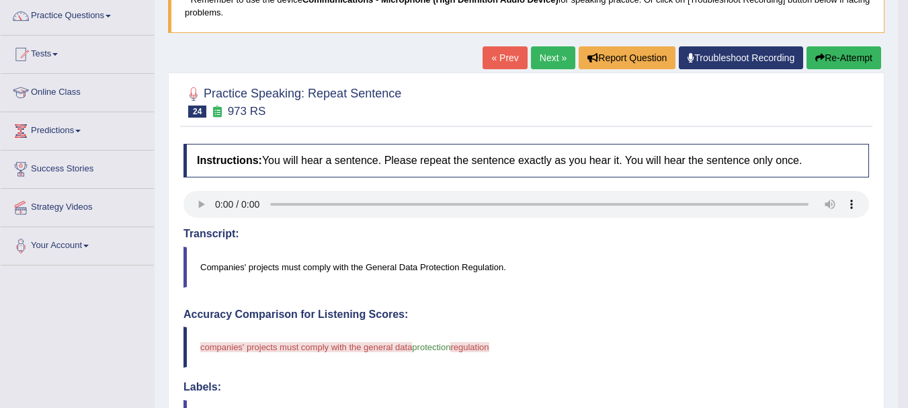
click at [842, 58] on button "Re-Attempt" at bounding box center [843, 57] width 75 height 23
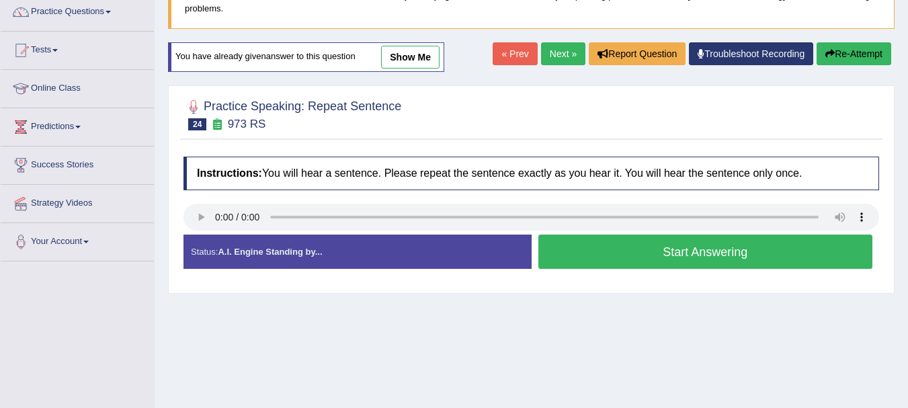
click at [623, 254] on button "Start Answering" at bounding box center [705, 251] width 335 height 34
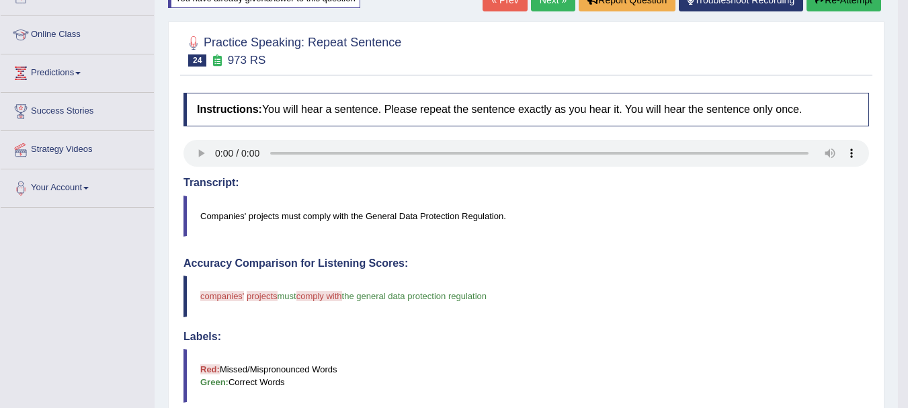
scroll to position [161, 0]
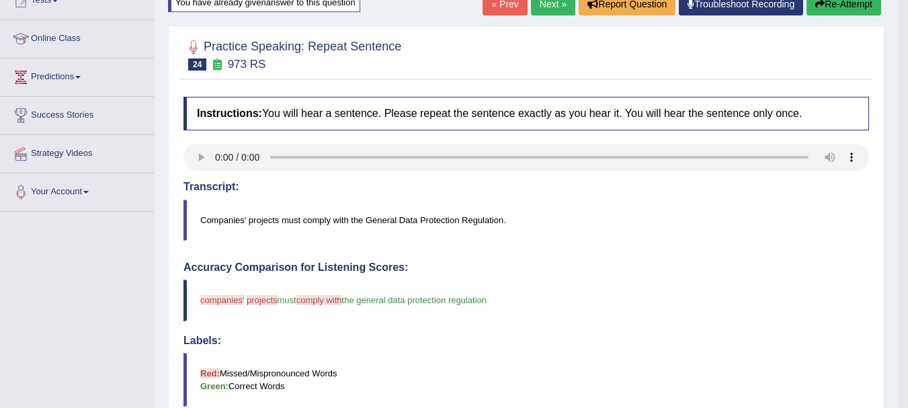
click at [849, 9] on button "Re-Attempt" at bounding box center [843, 4] width 75 height 23
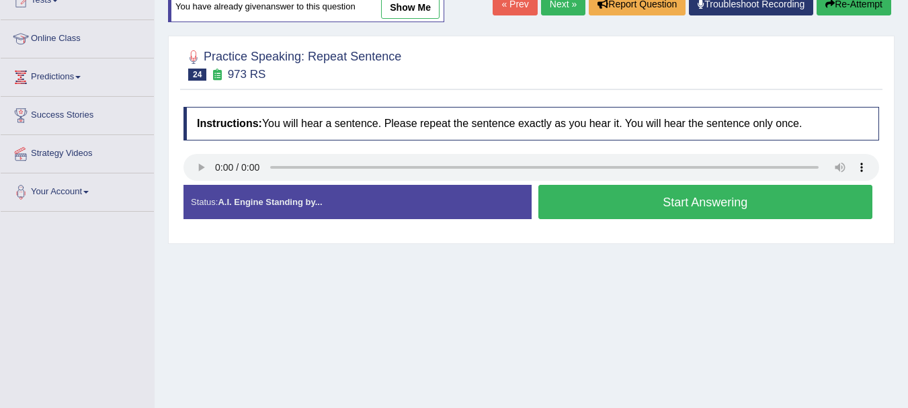
scroll to position [161, 0]
click at [594, 209] on button "Start Answering" at bounding box center [705, 202] width 335 height 34
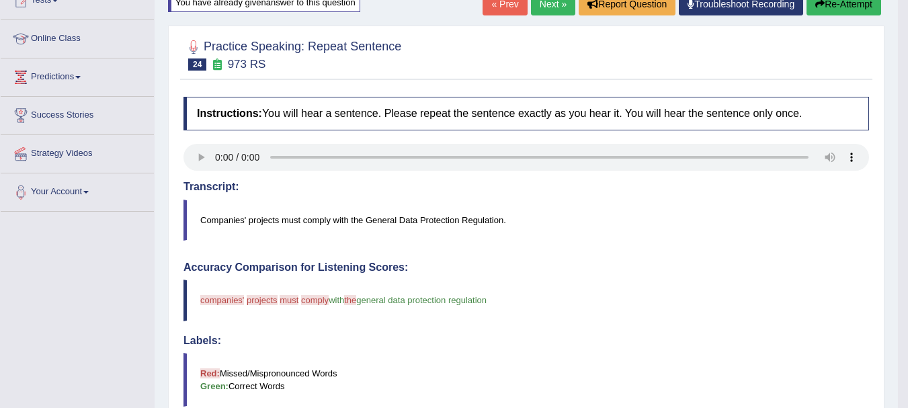
click at [279, 309] on blockquote "companies' companies projects project must muscle comply play with the a genera…" at bounding box center [525, 299] width 685 height 41
click at [838, 3] on button "Re-Attempt" at bounding box center [843, 4] width 75 height 23
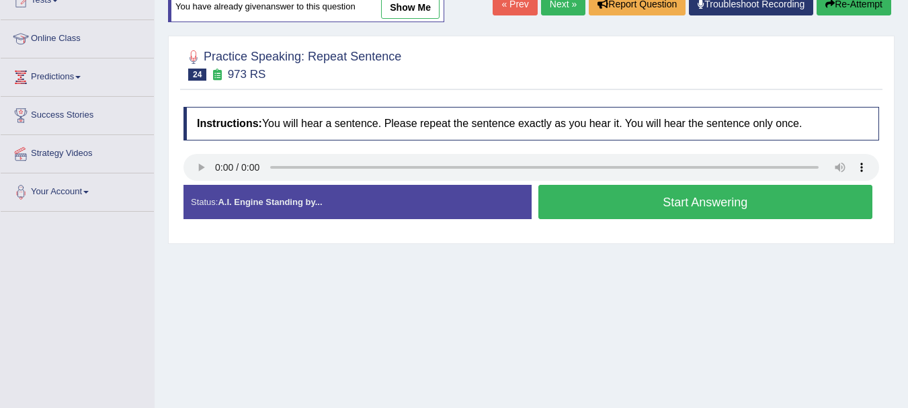
click at [595, 203] on button "Start Answering" at bounding box center [705, 202] width 335 height 34
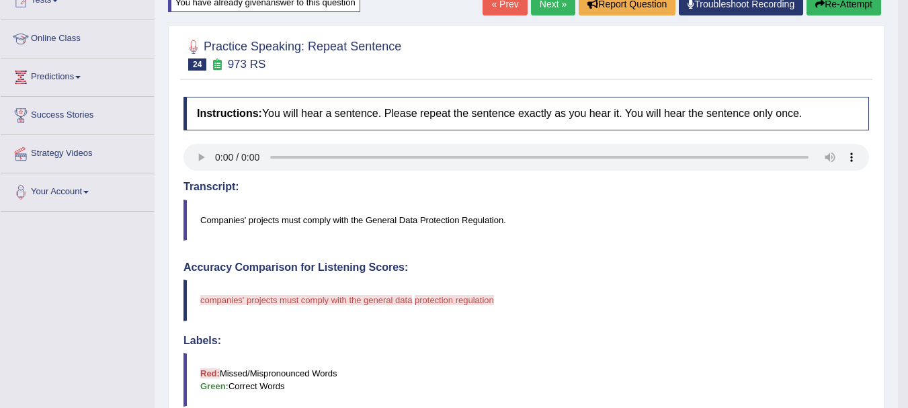
click at [842, 4] on button "Re-Attempt" at bounding box center [843, 4] width 75 height 23
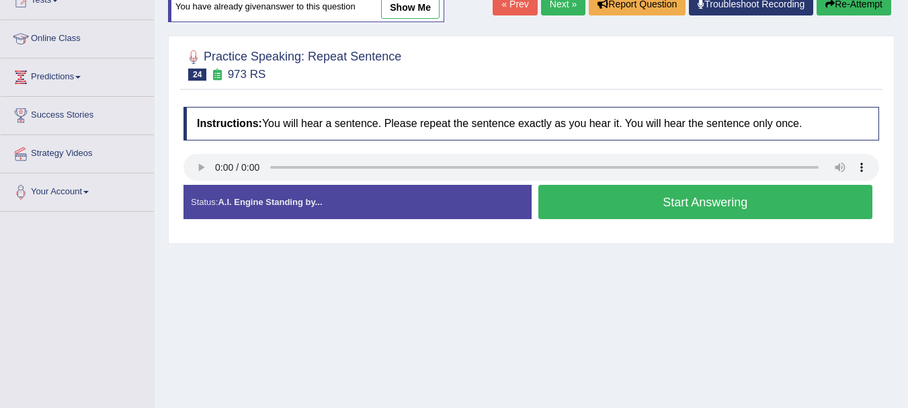
click at [597, 208] on button "Start Answering" at bounding box center [705, 202] width 335 height 34
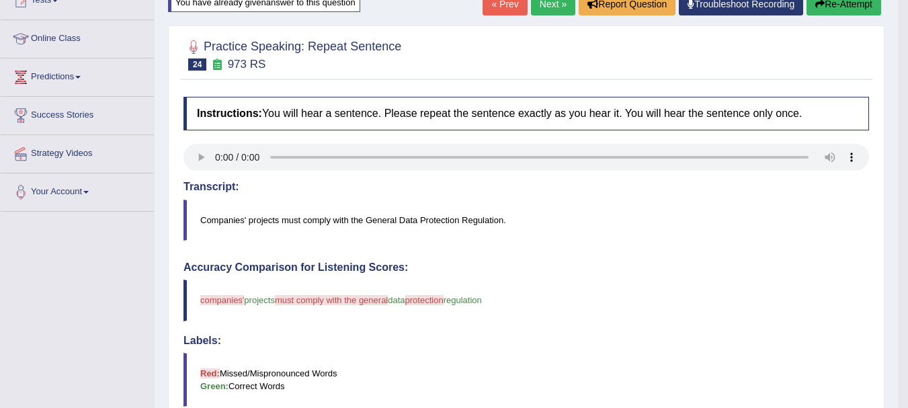
click at [847, 11] on button "Re-Attempt" at bounding box center [843, 4] width 75 height 23
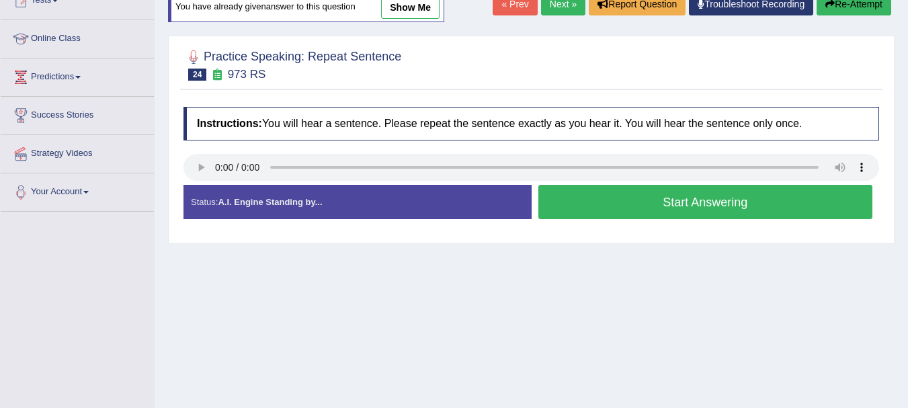
click at [652, 195] on button "Start Answering" at bounding box center [705, 202] width 335 height 34
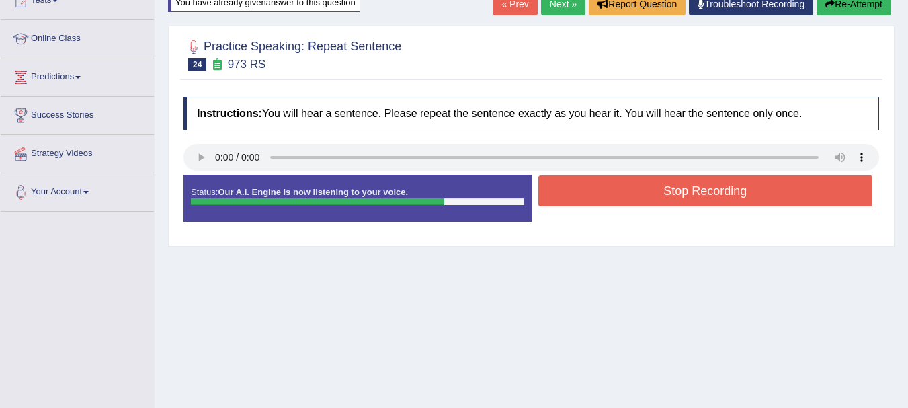
click at [652, 195] on button "Stop Recording" at bounding box center [705, 190] width 335 height 31
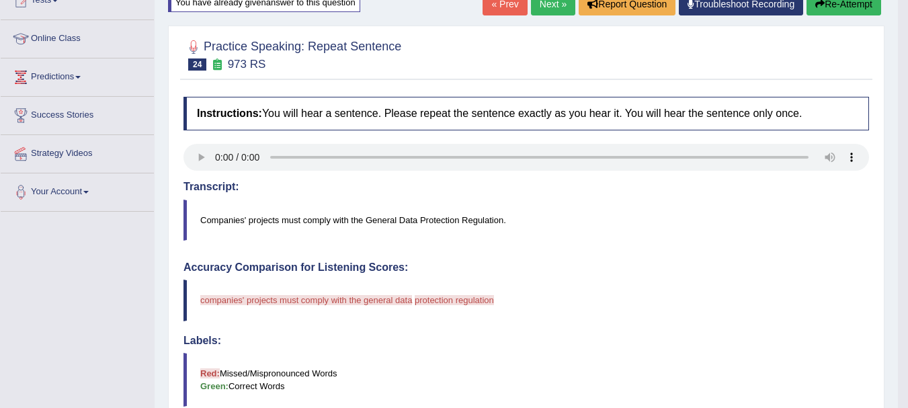
click at [844, 9] on button "Re-Attempt" at bounding box center [843, 4] width 75 height 23
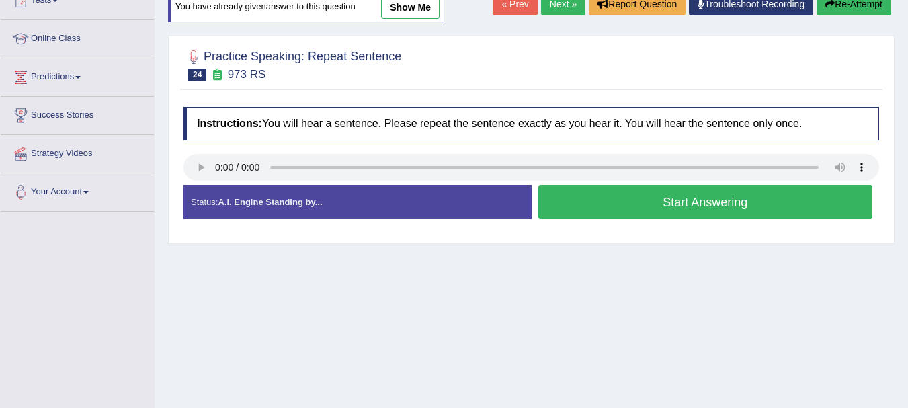
click at [712, 193] on button "Start Answering" at bounding box center [705, 202] width 335 height 34
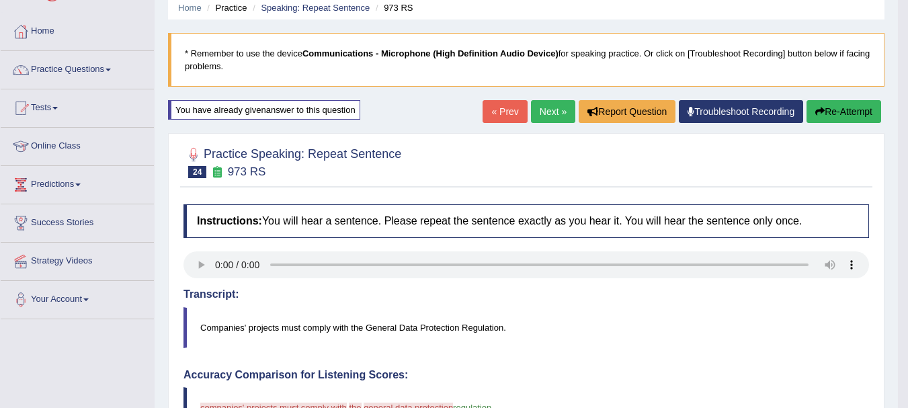
scroll to position [36, 0]
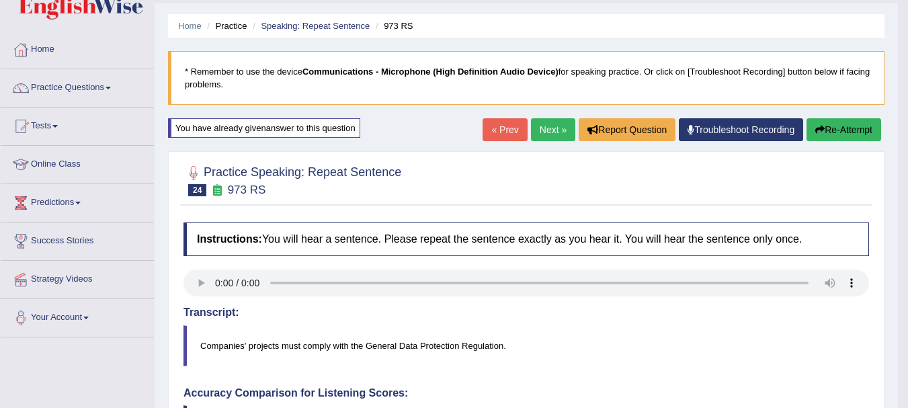
click at [541, 128] on link "Next »" at bounding box center [553, 129] width 44 height 23
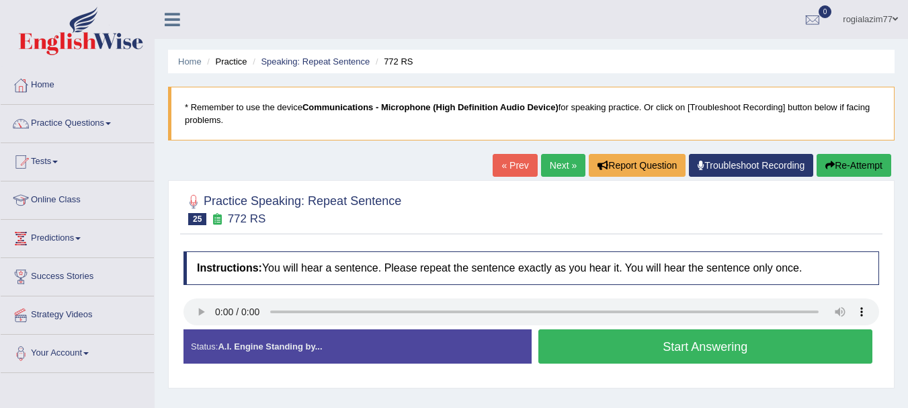
click at [595, 352] on button "Start Answering" at bounding box center [705, 346] width 335 height 34
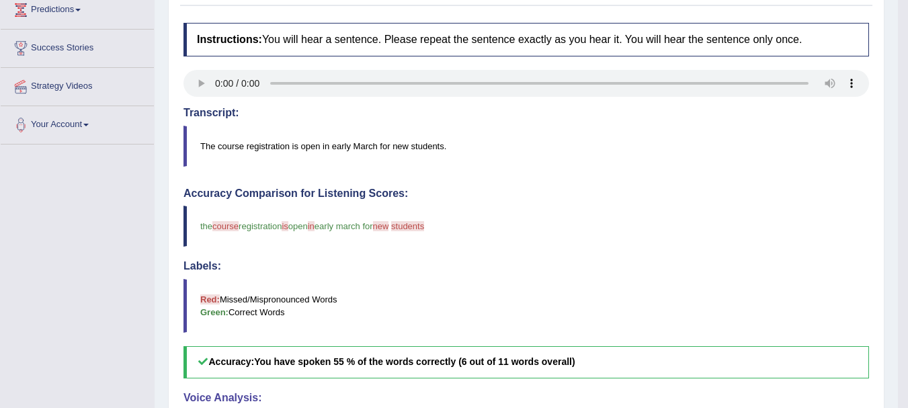
scroll to position [242, 0]
